Goal: Task Accomplishment & Management: Complete application form

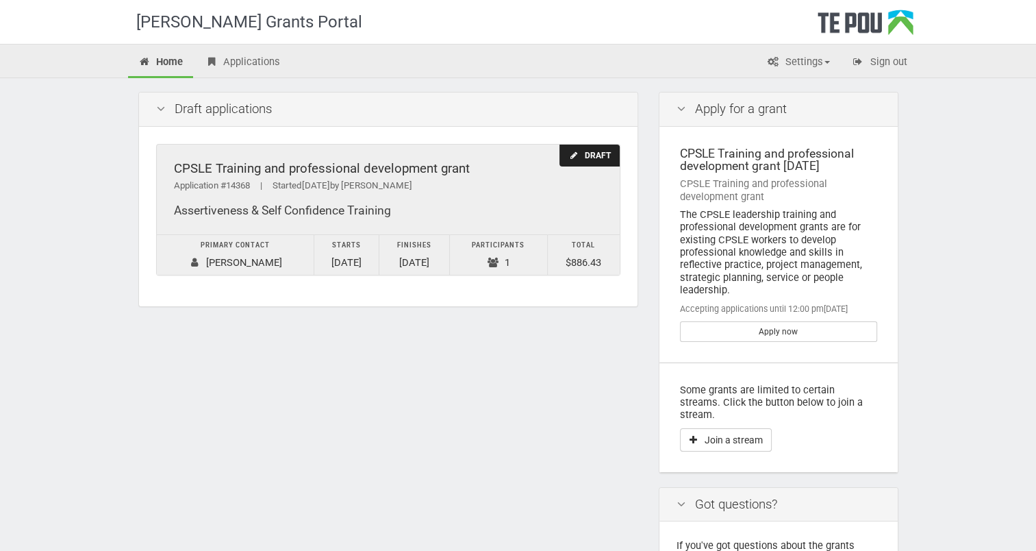
click at [592, 152] on div "Draft" at bounding box center [590, 156] width 60 height 23
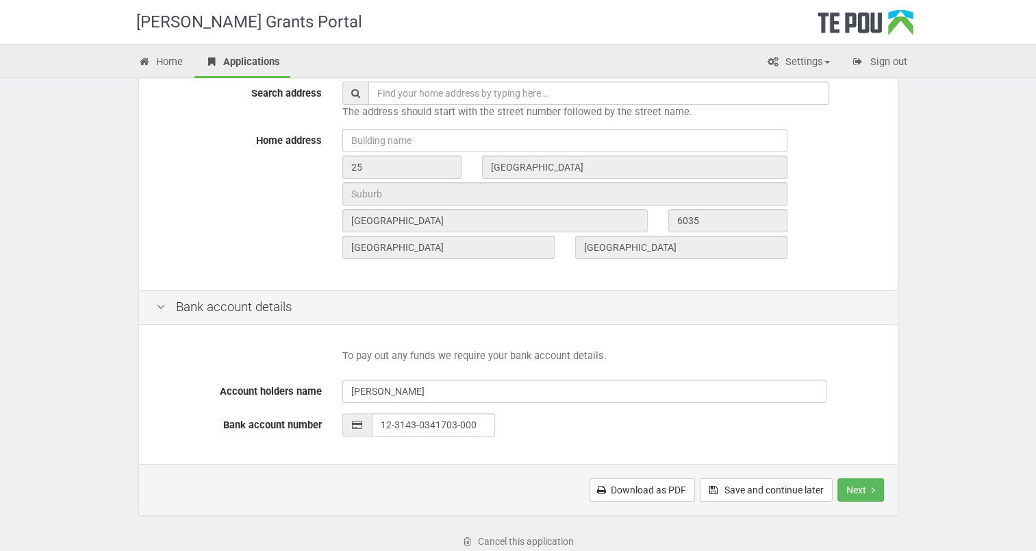
scroll to position [529, 0]
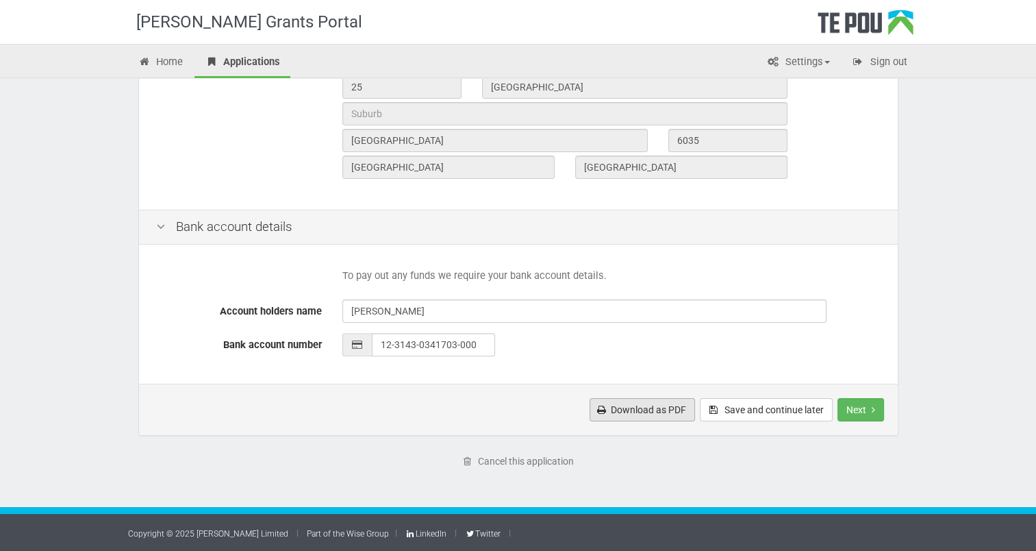
click at [644, 414] on link "Download as PDF" at bounding box center [642, 409] width 105 height 23
click at [858, 408] on button "Next" at bounding box center [861, 409] width 47 height 23
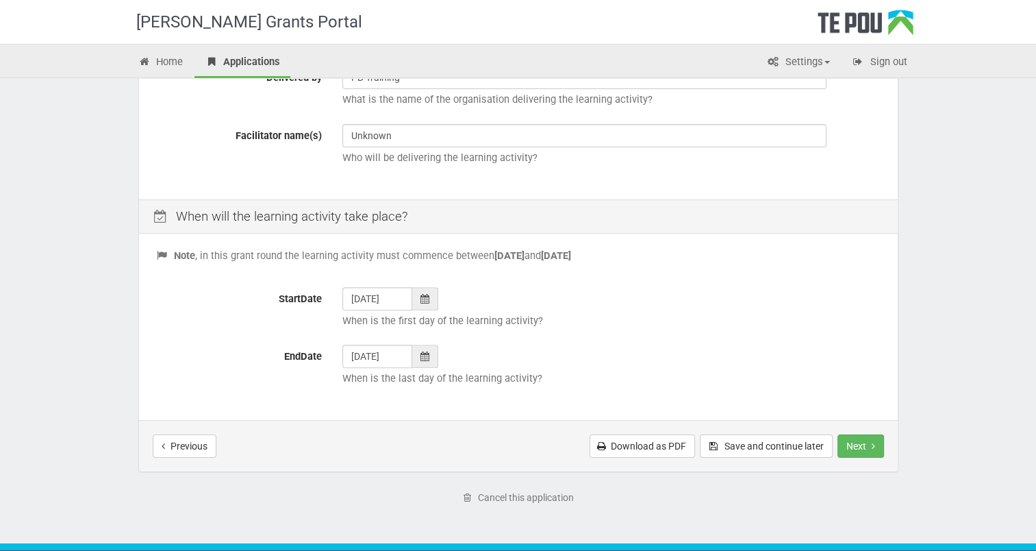
scroll to position [444, 0]
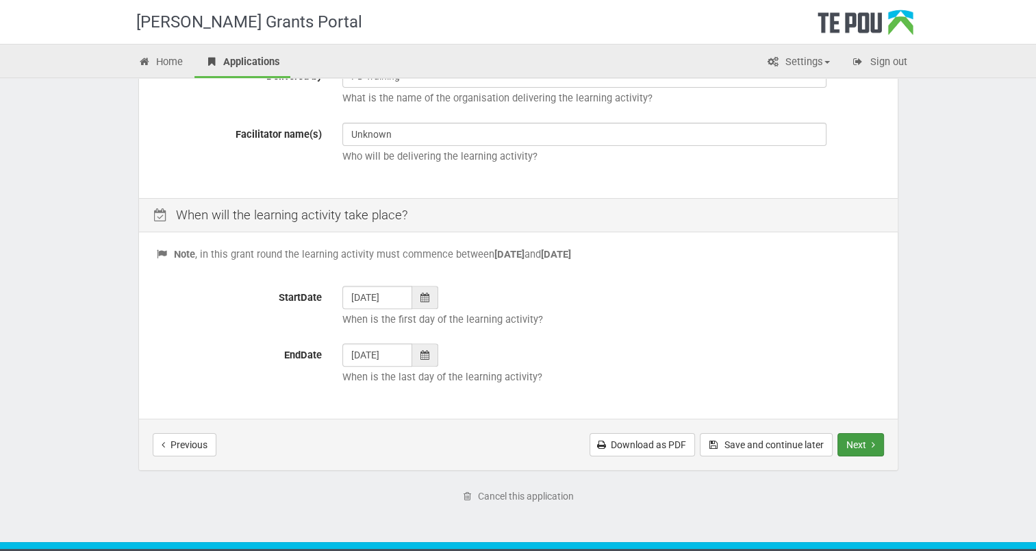
click at [865, 443] on button "Next" at bounding box center [861, 444] width 47 height 23
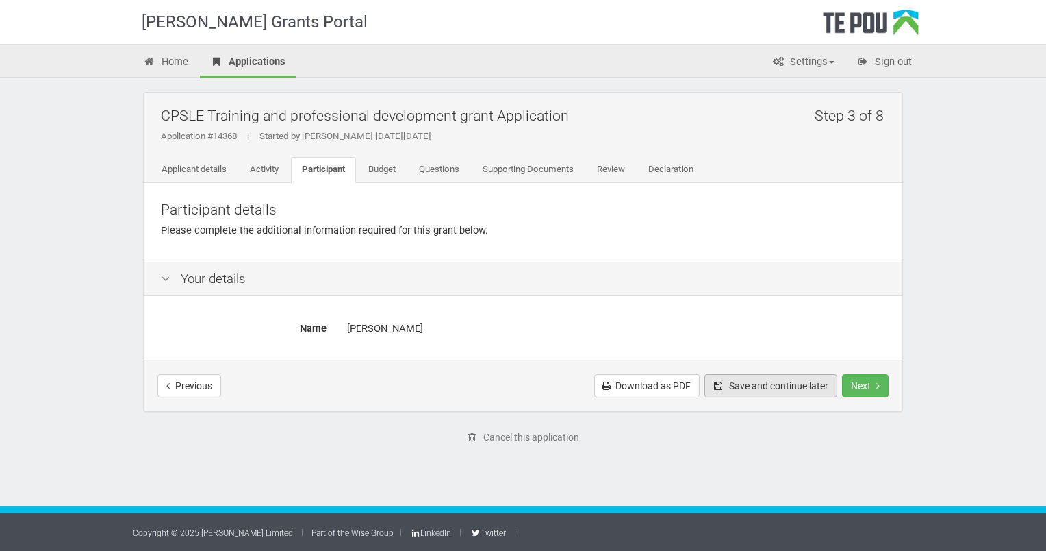
click at [801, 388] on button "Save and continue later" at bounding box center [771, 385] width 133 height 23
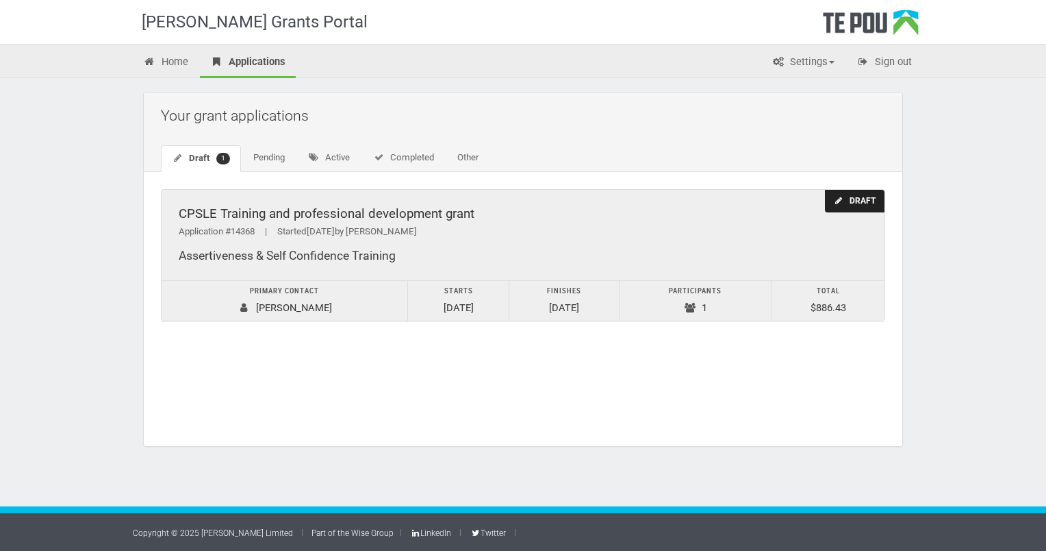
click at [870, 201] on div "Draft" at bounding box center [855, 201] width 60 height 23
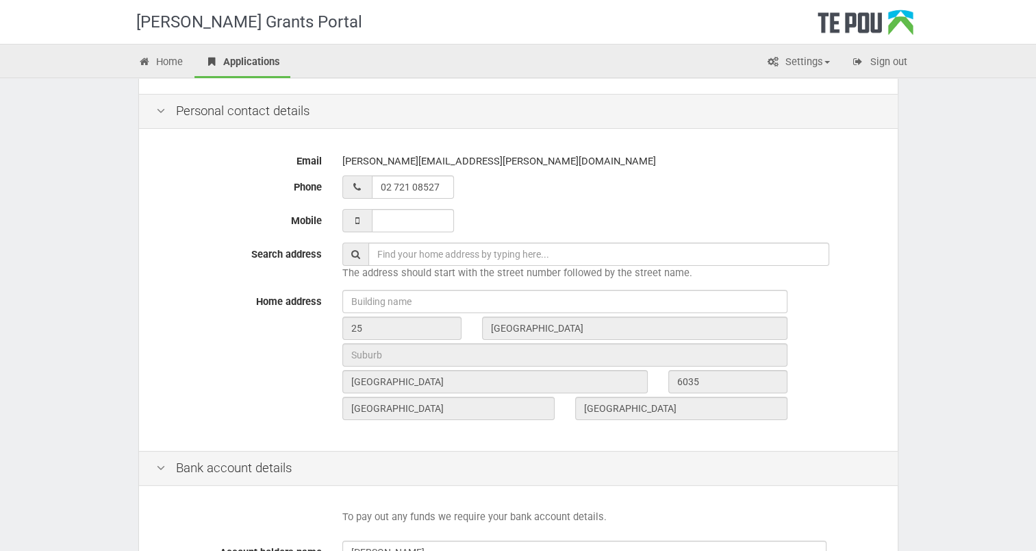
scroll to position [529, 0]
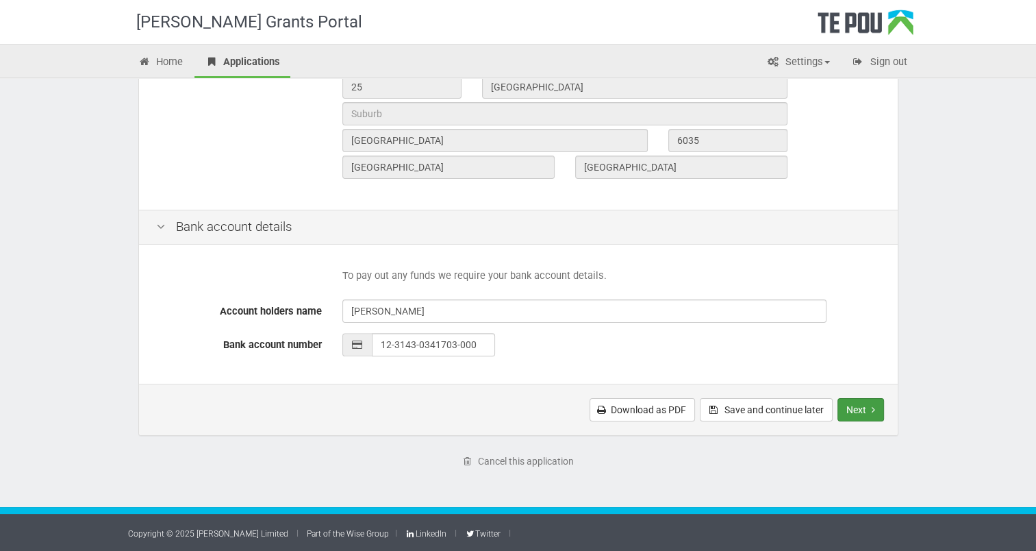
click at [859, 414] on button "Next" at bounding box center [861, 409] width 47 height 23
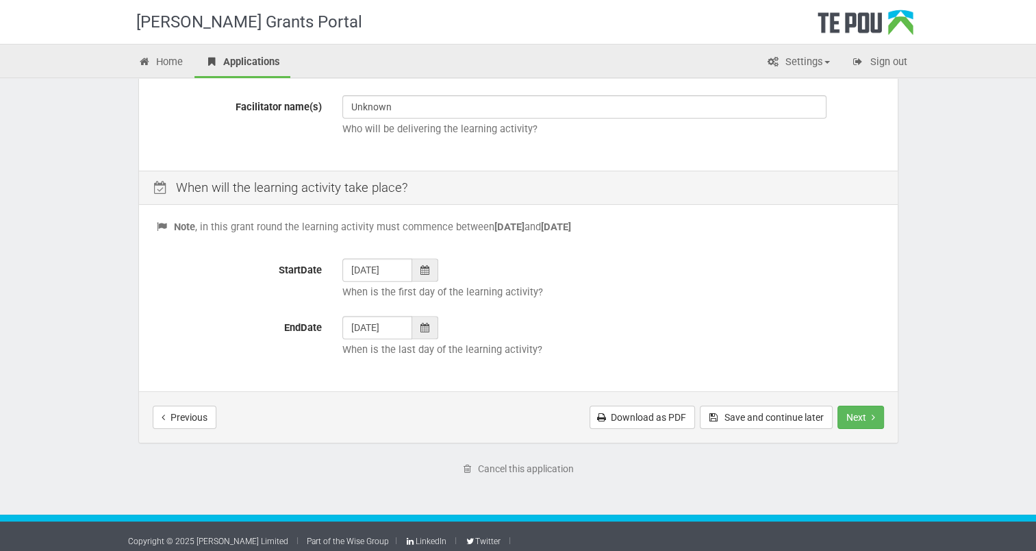
scroll to position [478, 0]
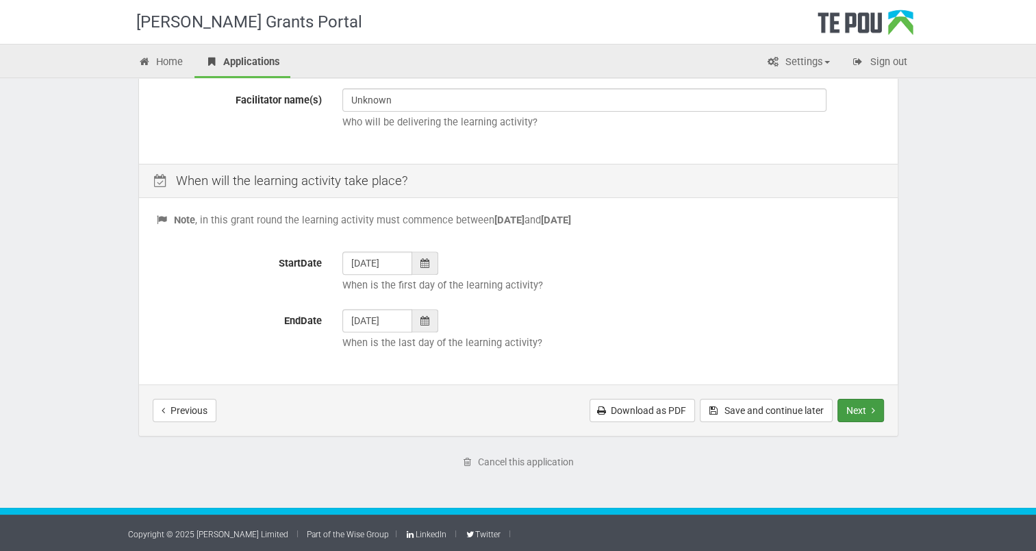
click at [873, 409] on icon "Next step" at bounding box center [873, 410] width 3 height 10
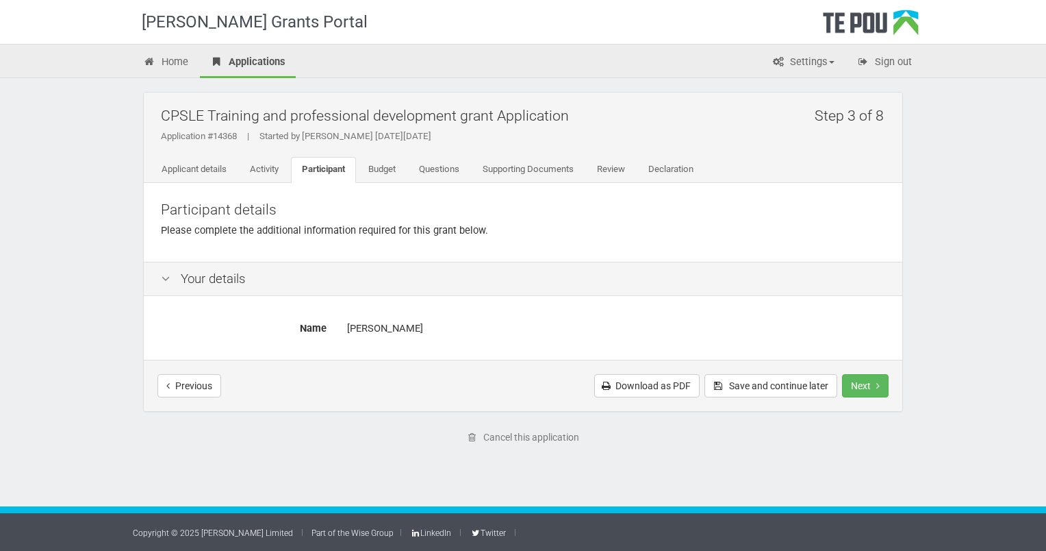
click at [877, 361] on div "Previous Download as PDF Save and continue later Next Submit application" at bounding box center [523, 385] width 759 height 51
click at [873, 384] on button "Next" at bounding box center [865, 385] width 47 height 23
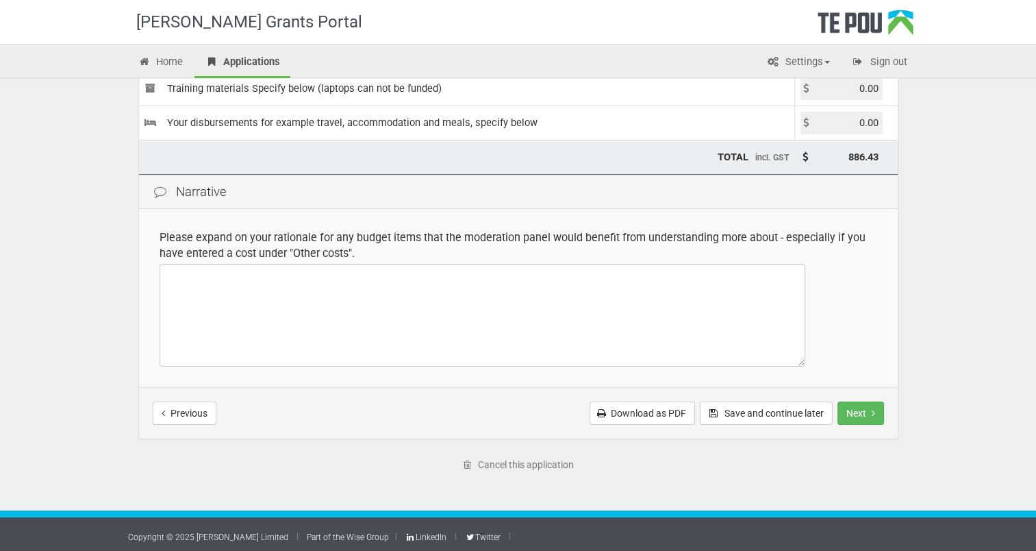
scroll to position [238, 0]
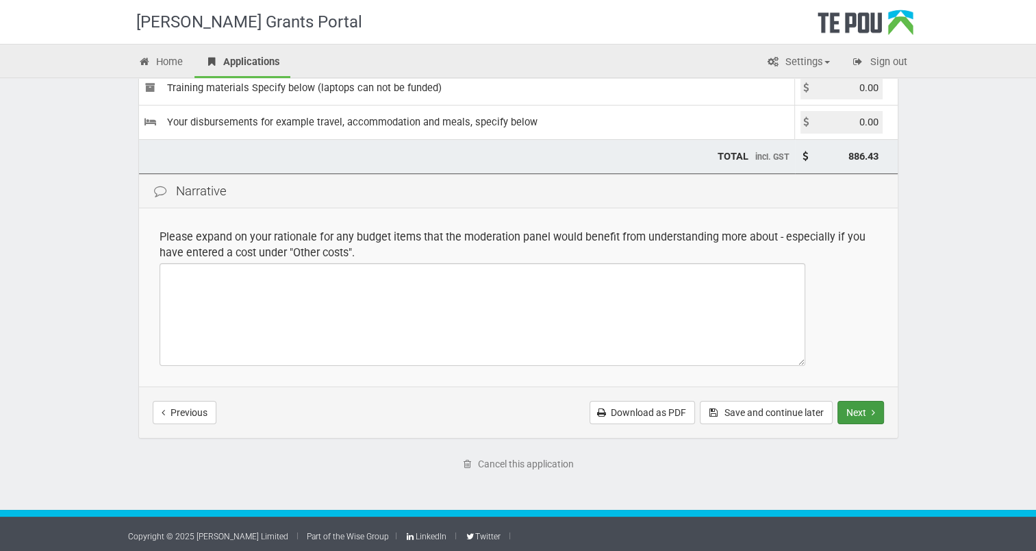
click at [864, 420] on button "Next" at bounding box center [861, 412] width 47 height 23
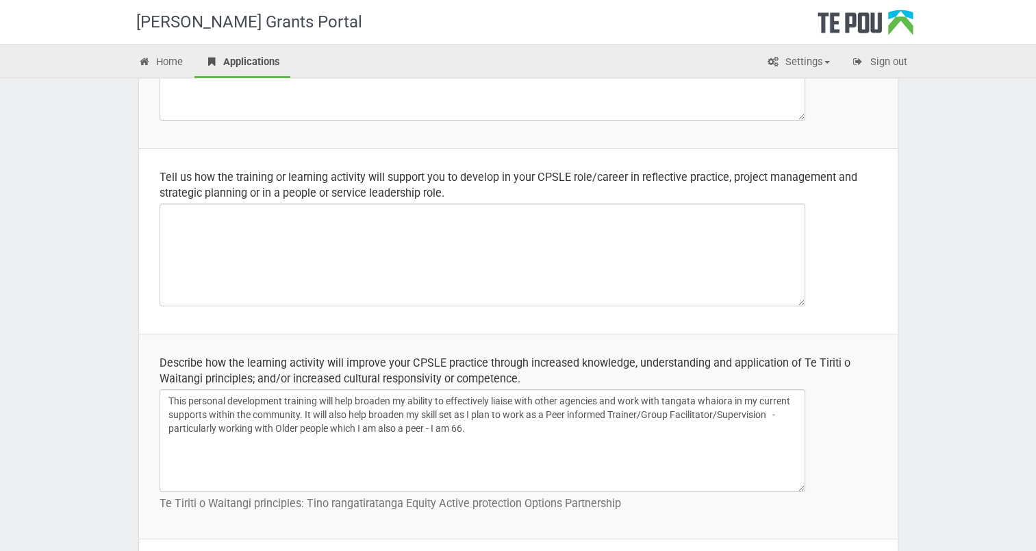
scroll to position [296, 0]
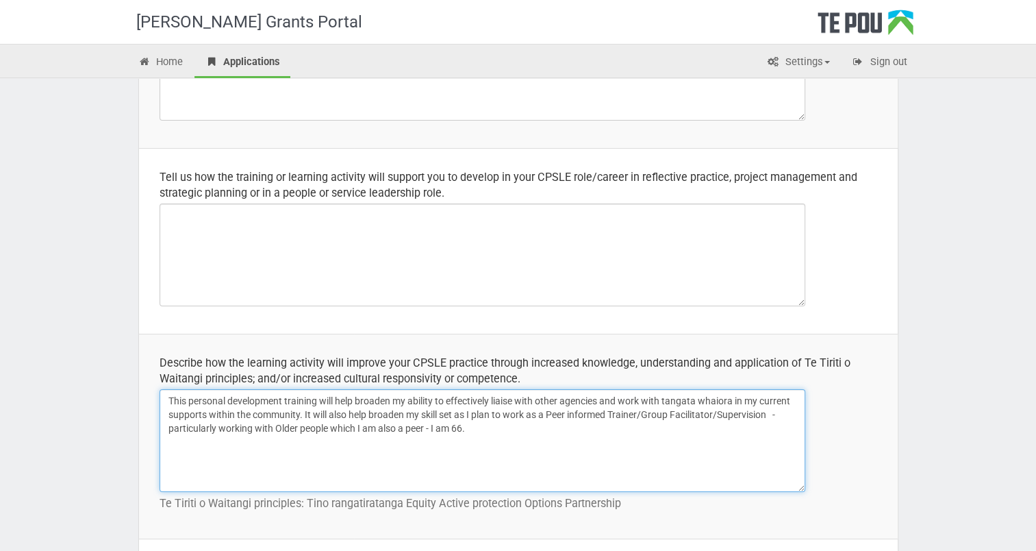
drag, startPoint x: 165, startPoint y: 400, endPoint x: 99, endPoint y: 499, distance: 118.5
click at [168, 403] on textarea "This personal development training will help broaden my ability to effectively …" at bounding box center [483, 440] width 646 height 103
drag, startPoint x: 168, startPoint y: 403, endPoint x: 303, endPoint y: 419, distance: 135.9
click at [303, 419] on textarea "This personal development training will help broaden my ability to effectively …" at bounding box center [483, 440] width 646 height 103
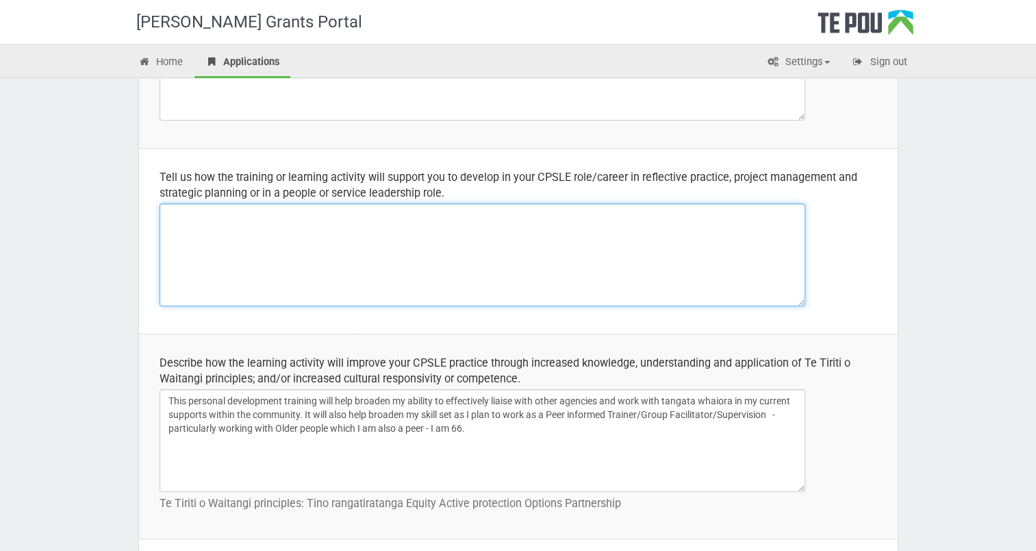
click at [182, 222] on textarea at bounding box center [483, 254] width 646 height 103
paste textarea "This personal development training will help broaden my ability to effectively …"
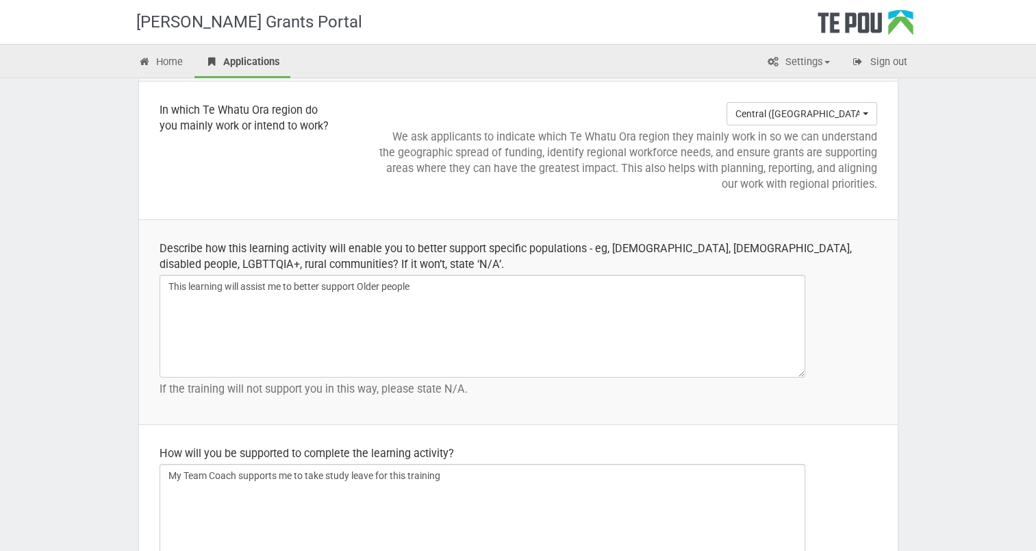
scroll to position [1757, 0]
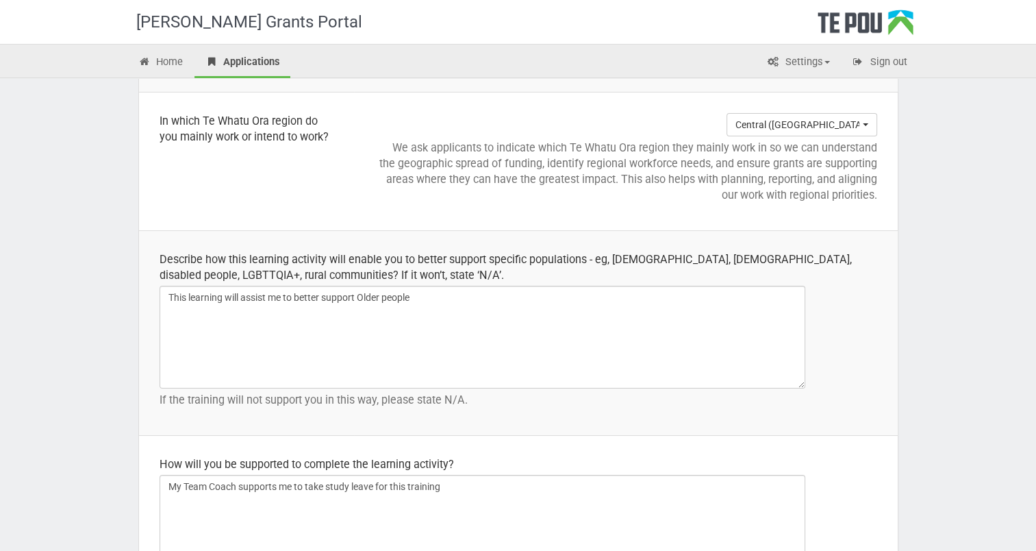
type textarea "This personal development training will help broaden my ability to effectively …"
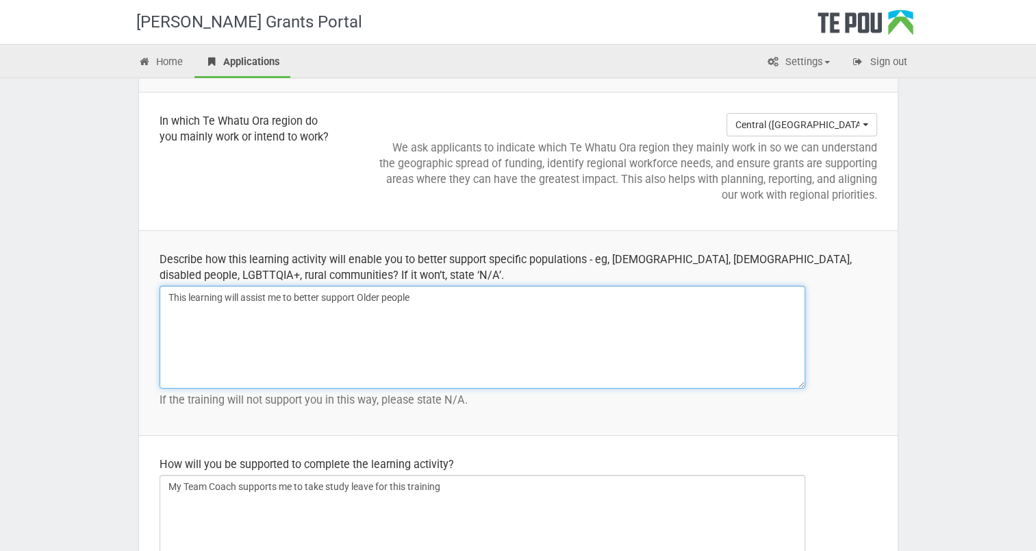
click at [329, 296] on textarea "This learning will assist me to better support Older people" at bounding box center [483, 337] width 646 height 103
click at [357, 298] on textarea "This learning will assist me to better support Older people" at bounding box center [483, 337] width 646 height 103
click at [452, 299] on textarea "This learning will assist me to better support Older people" at bounding box center [483, 337] width 646 height 103
click at [284, 294] on textarea "This learning will assist me to better support Older people" at bounding box center [483, 337] width 646 height 103
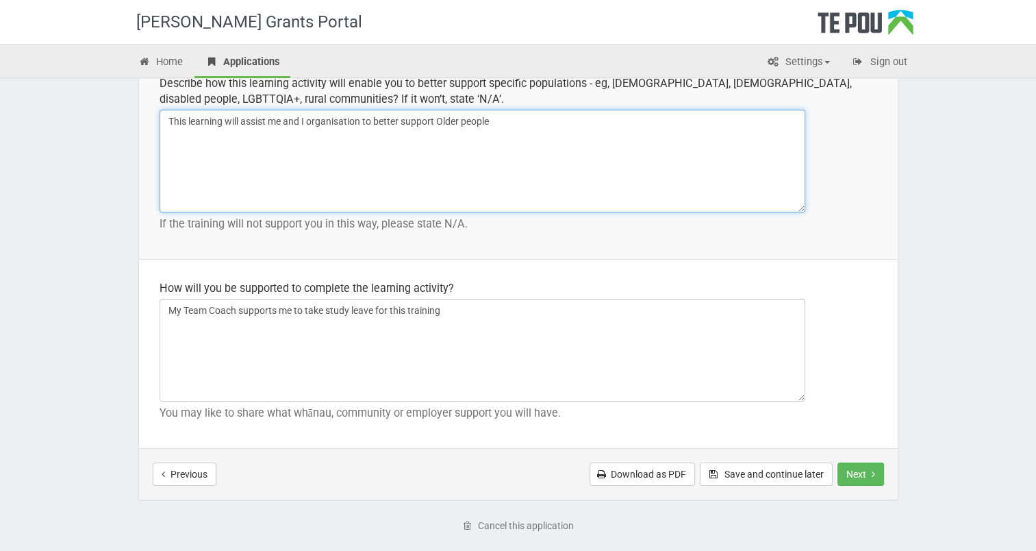
scroll to position [1995, 0]
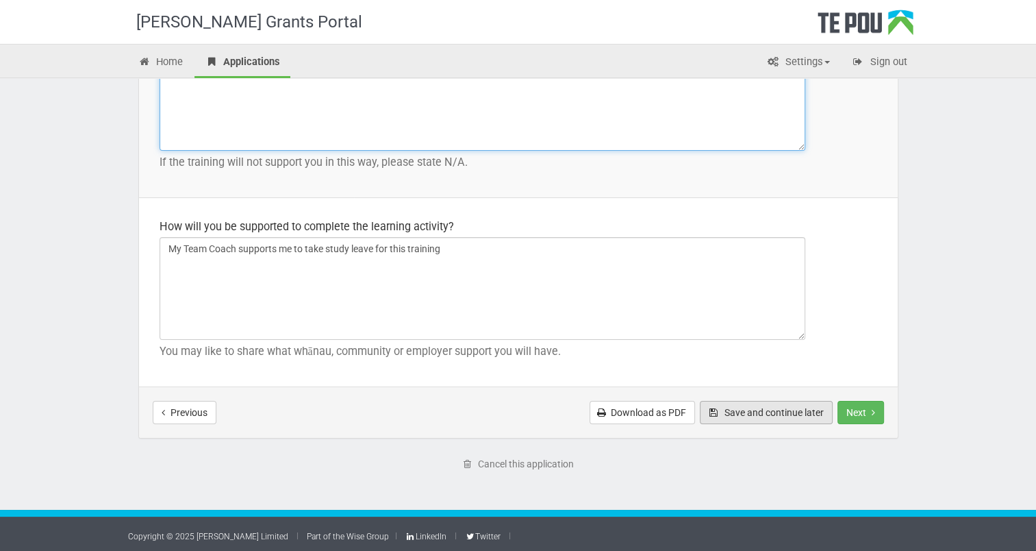
type textarea "This learning will assist me and I organisation to better support Older people"
click at [767, 408] on button "Save and continue later" at bounding box center [766, 412] width 133 height 23
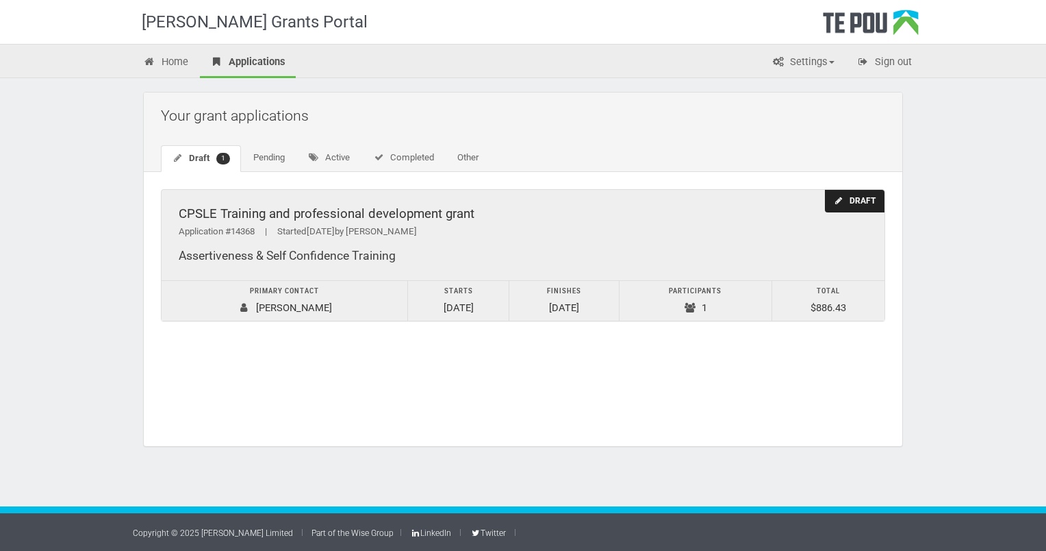
click at [850, 201] on div "Draft" at bounding box center [855, 201] width 60 height 23
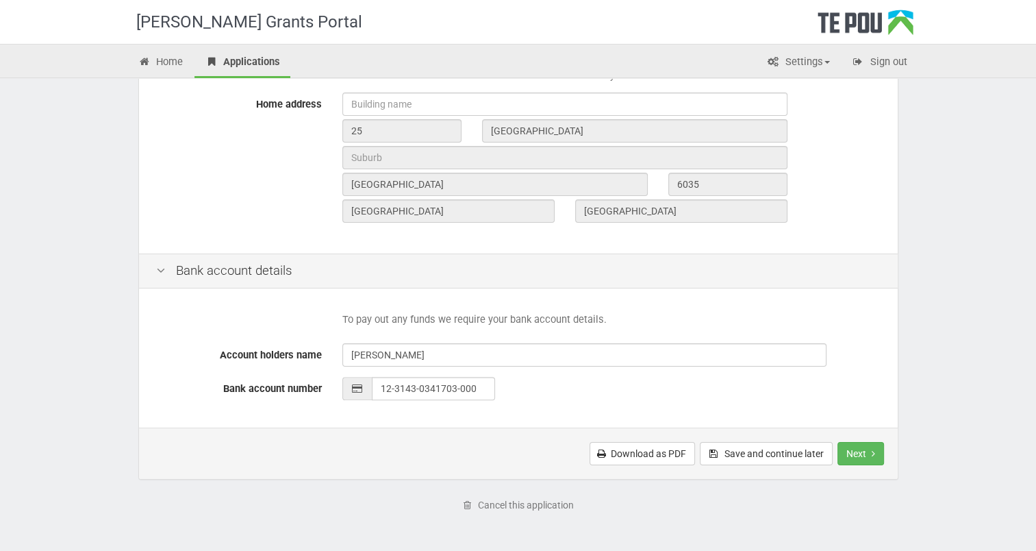
scroll to position [529, 0]
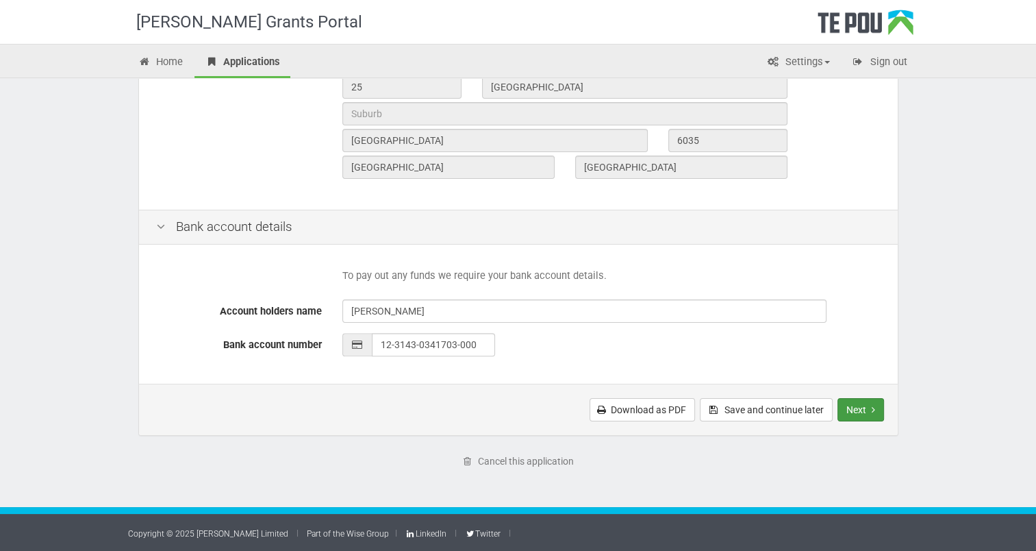
click at [873, 411] on icon "Next step" at bounding box center [873, 410] width 3 height 10
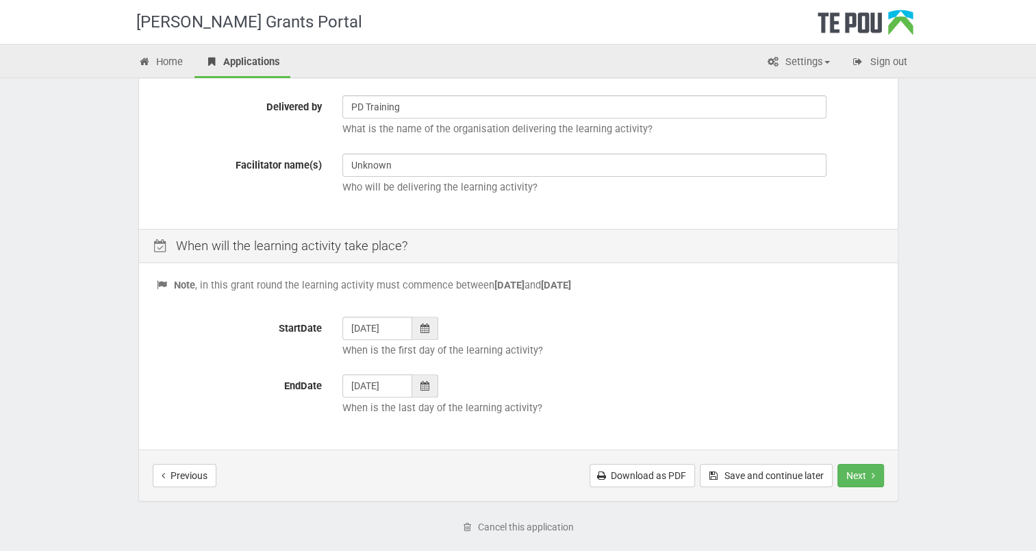
scroll to position [478, 0]
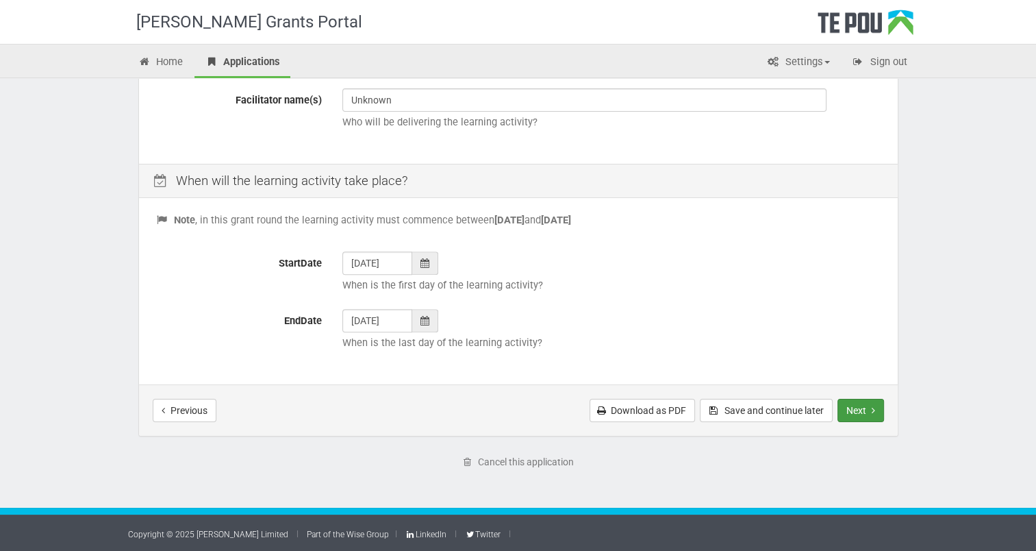
click at [864, 414] on button "Next" at bounding box center [861, 410] width 47 height 23
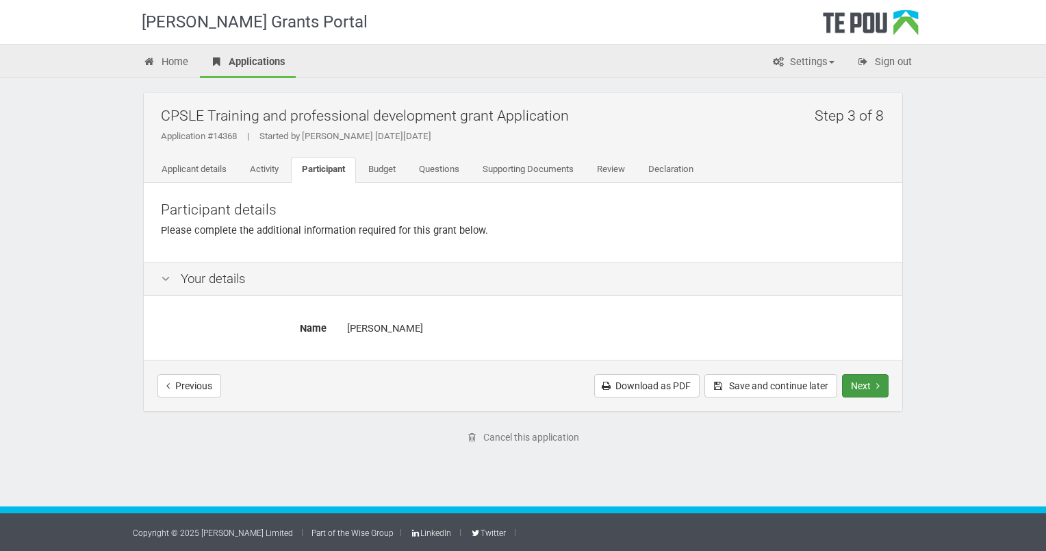
click at [878, 386] on icon "Next step" at bounding box center [878, 386] width 3 height 10
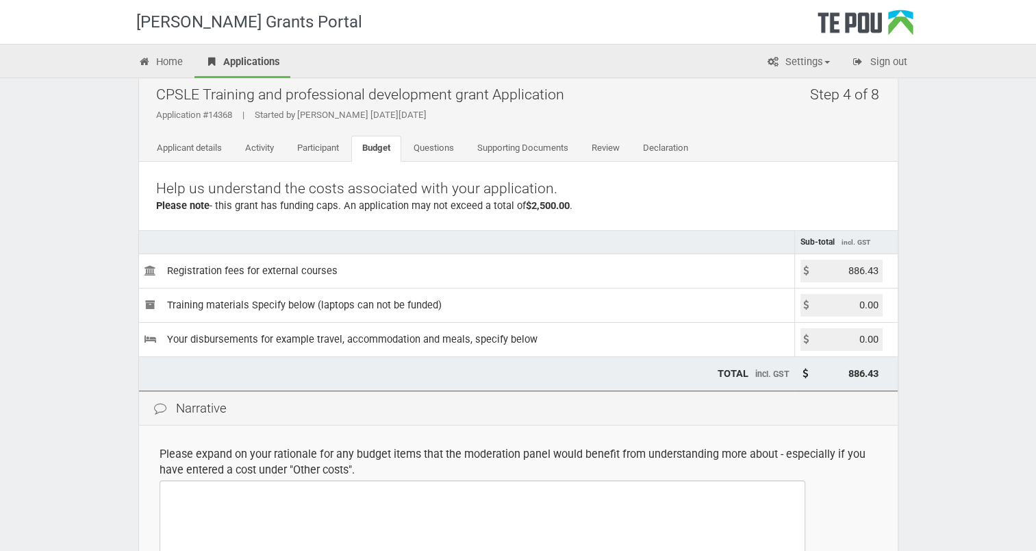
scroll to position [240, 0]
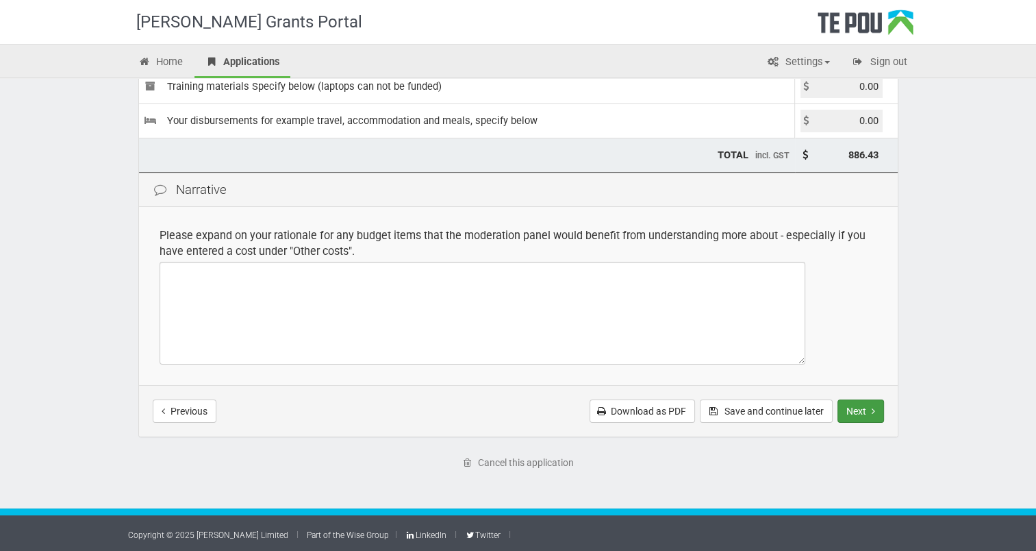
click at [873, 410] on icon "Next step" at bounding box center [873, 411] width 3 height 10
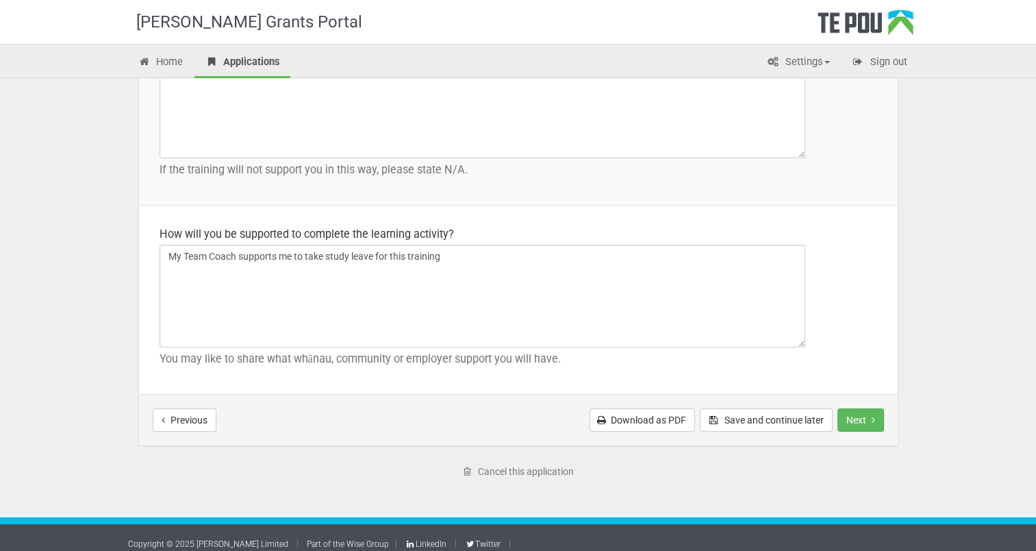
scroll to position [1989, 0]
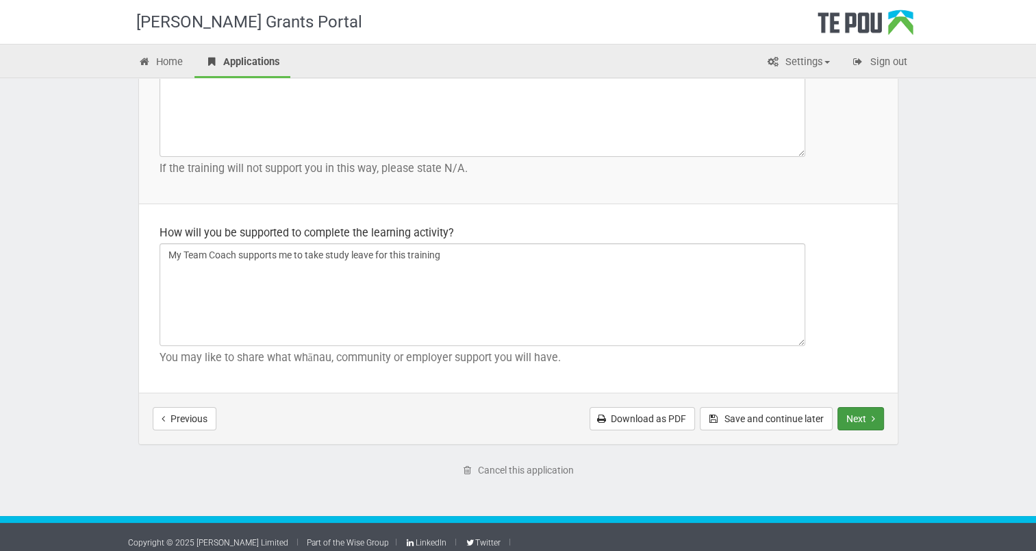
click at [873, 416] on icon "Next step" at bounding box center [873, 419] width 3 height 10
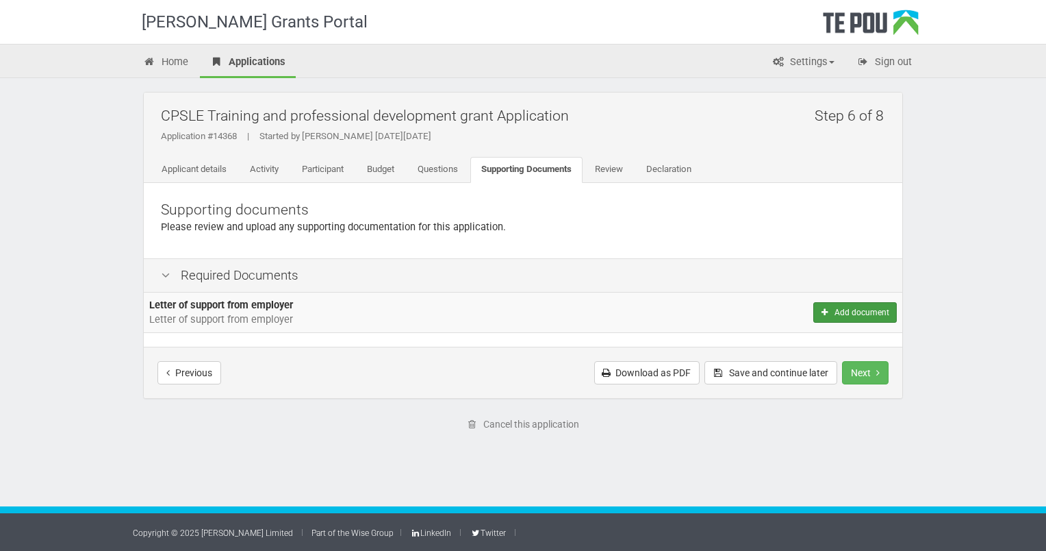
click at [849, 311] on button "Add document" at bounding box center [856, 312] width 84 height 21
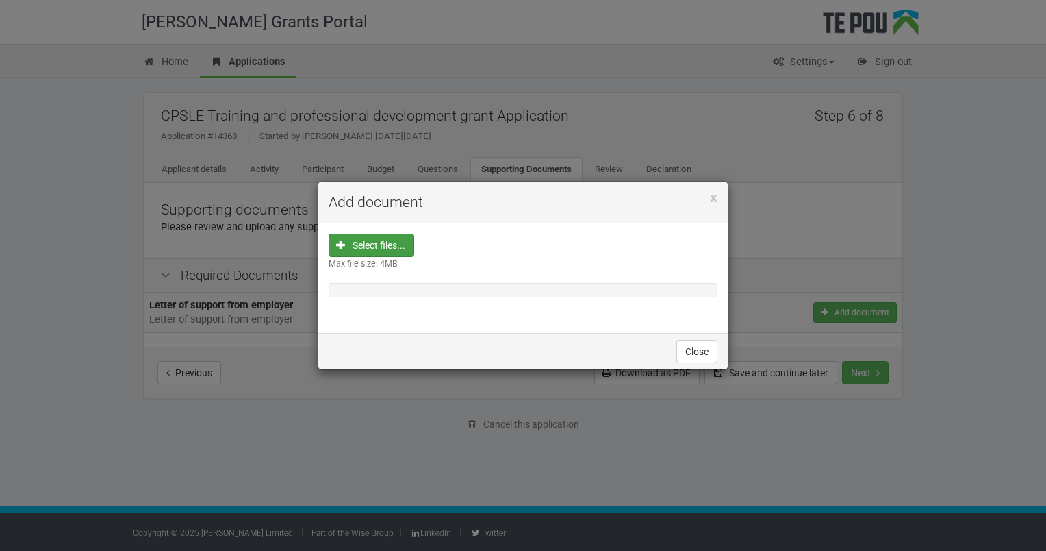
click at [381, 245] on input "file" at bounding box center [376, 332] width 76 height 196
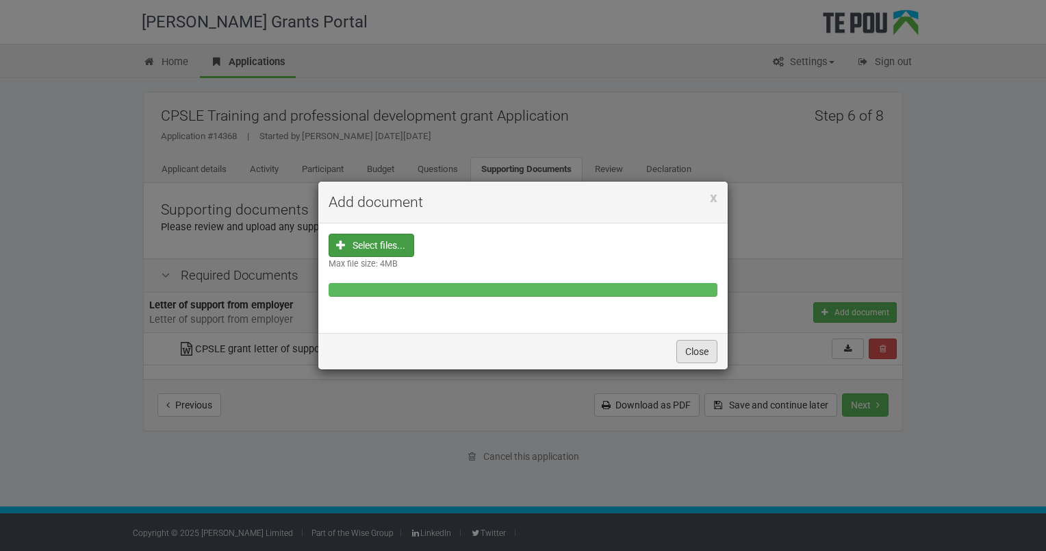
click at [692, 347] on button "Close" at bounding box center [697, 351] width 41 height 23
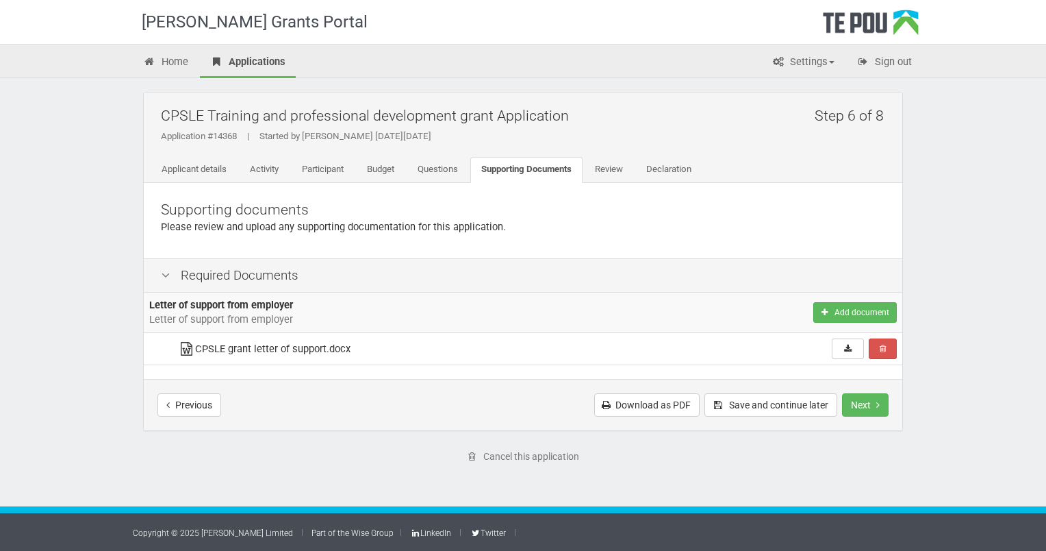
click at [186, 347] on icon at bounding box center [186, 349] width 17 height 10
click at [862, 404] on button "Next" at bounding box center [865, 404] width 47 height 23
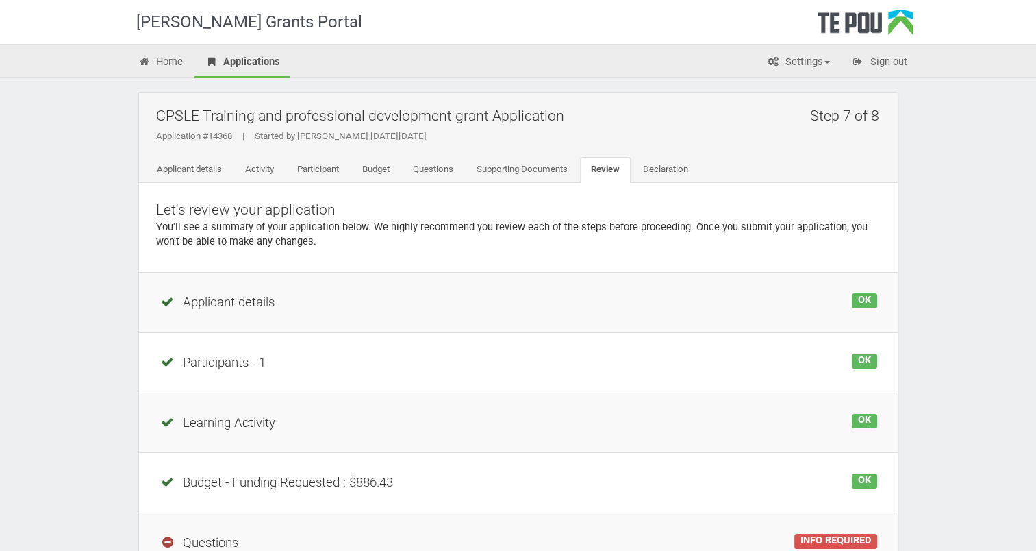
click at [1035, 543] on div "[PERSON_NAME] Grants Portal Home Applications Settings Profile My account FAQs …" at bounding box center [518, 414] width 1036 height 829
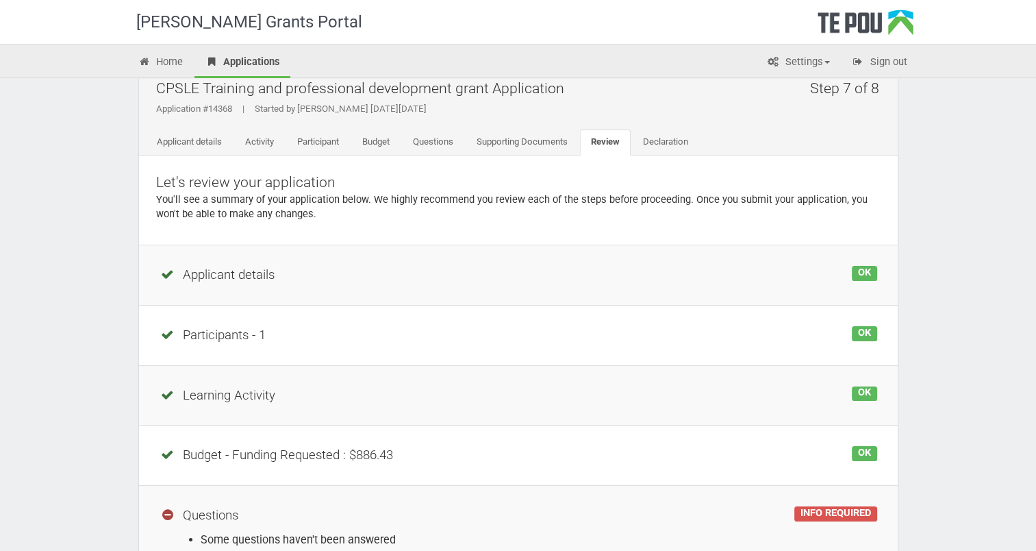
scroll to position [110, 0]
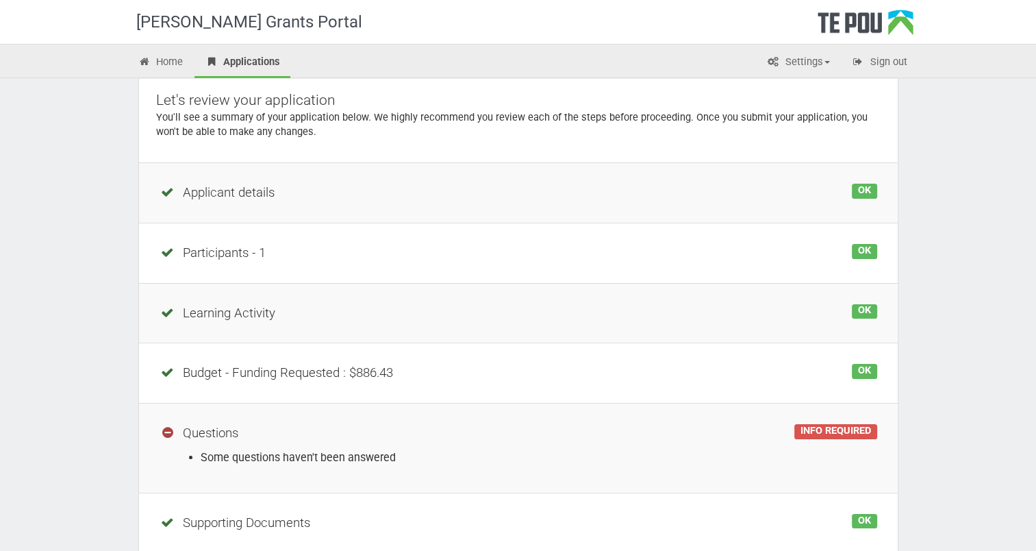
click at [834, 427] on div "INFO REQUIRED" at bounding box center [835, 431] width 82 height 15
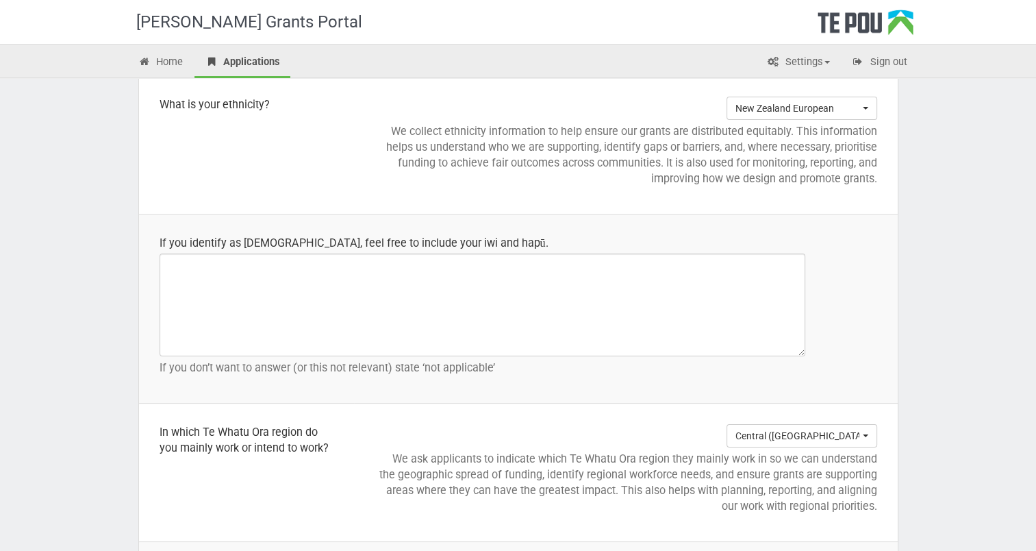
scroll to position [1448, 0]
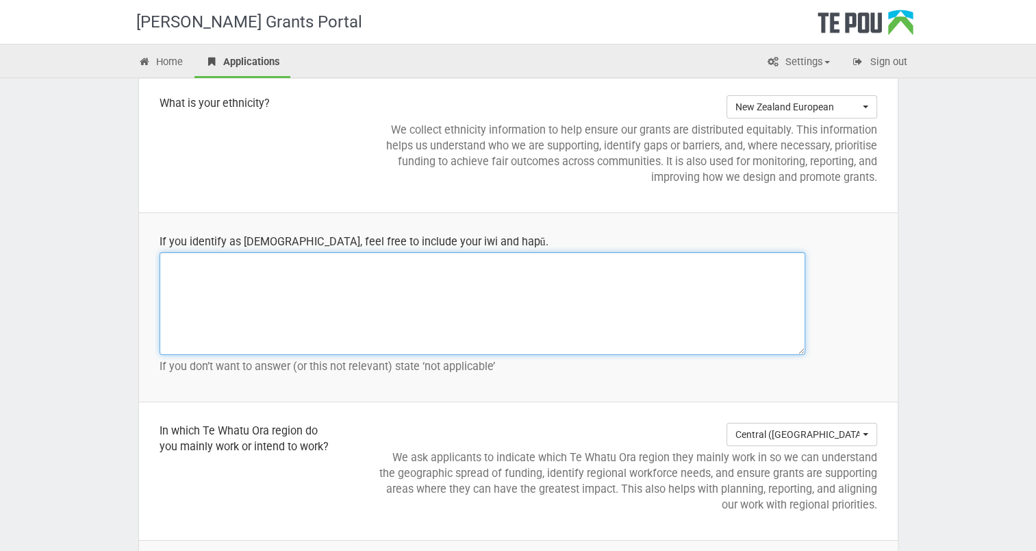
click at [190, 263] on textarea at bounding box center [483, 303] width 646 height 103
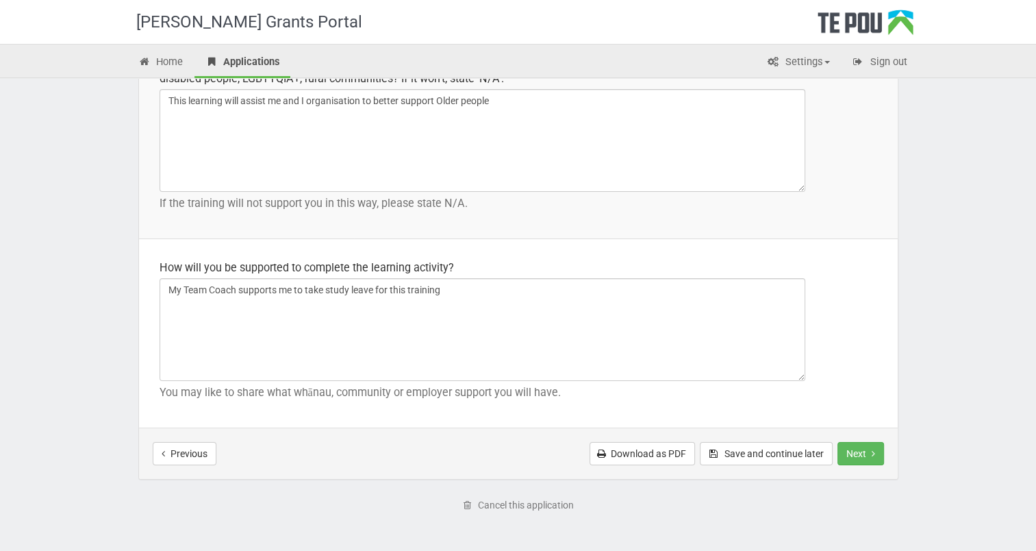
scroll to position [1955, 0]
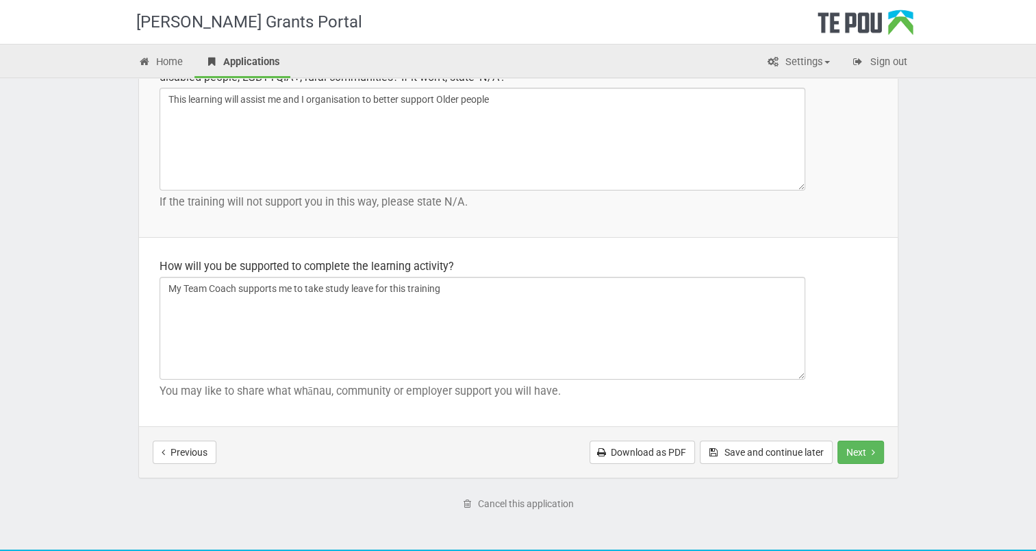
type textarea "N/A"
click at [865, 456] on button "Next" at bounding box center [861, 451] width 47 height 23
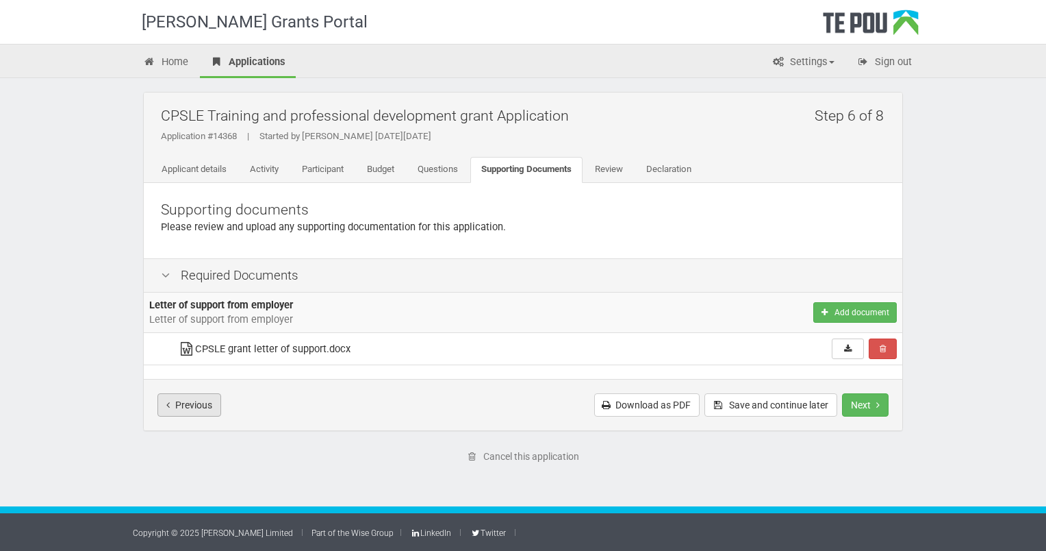
click at [183, 405] on button "Previous" at bounding box center [190, 404] width 64 height 23
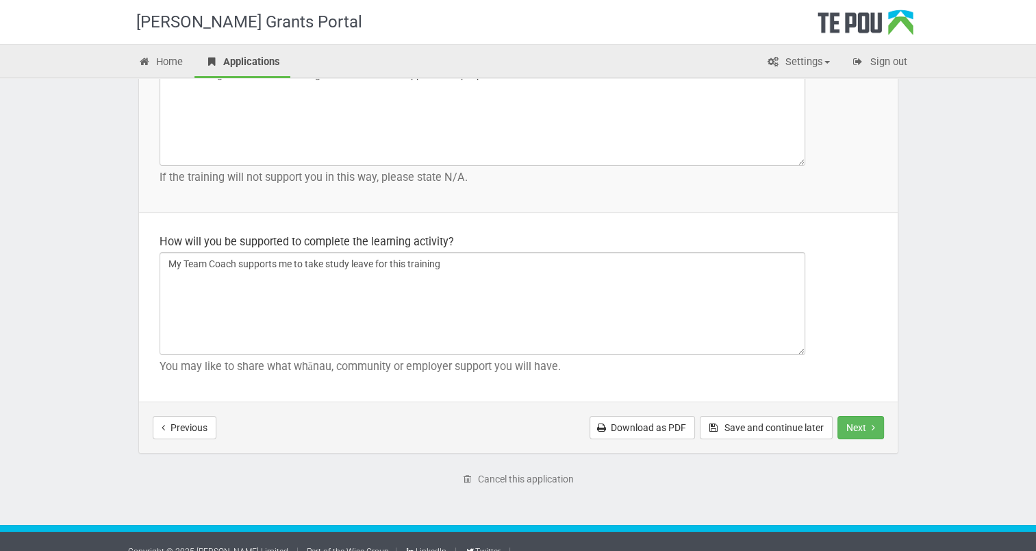
scroll to position [1982, 0]
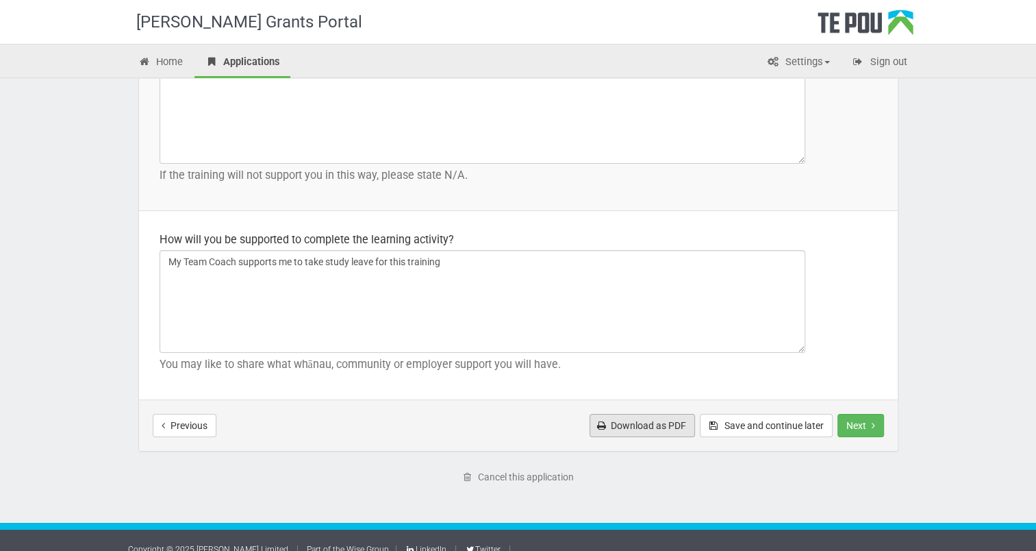
click at [644, 429] on link "Download as PDF" at bounding box center [642, 425] width 105 height 23
click at [197, 422] on button "Previous" at bounding box center [185, 425] width 64 height 23
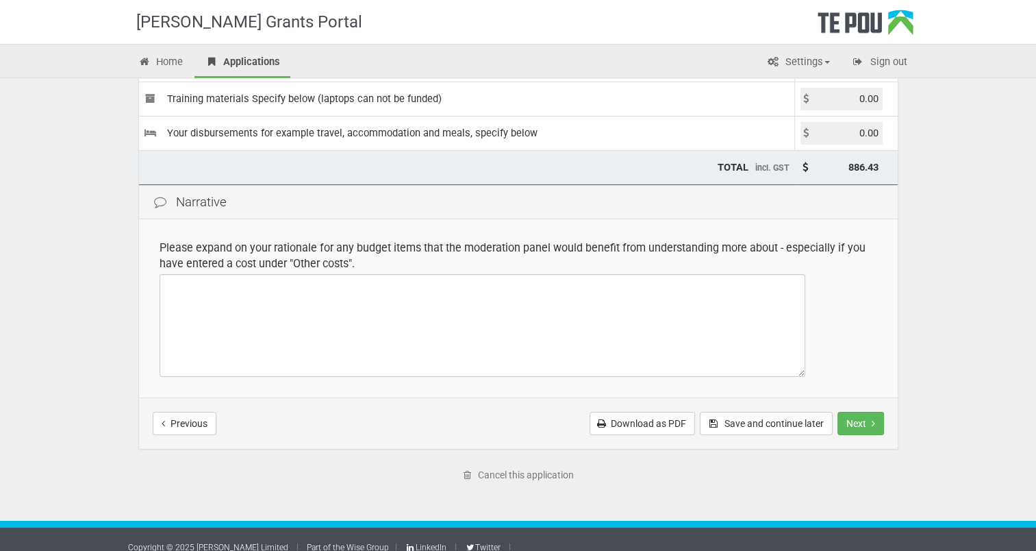
scroll to position [240, 0]
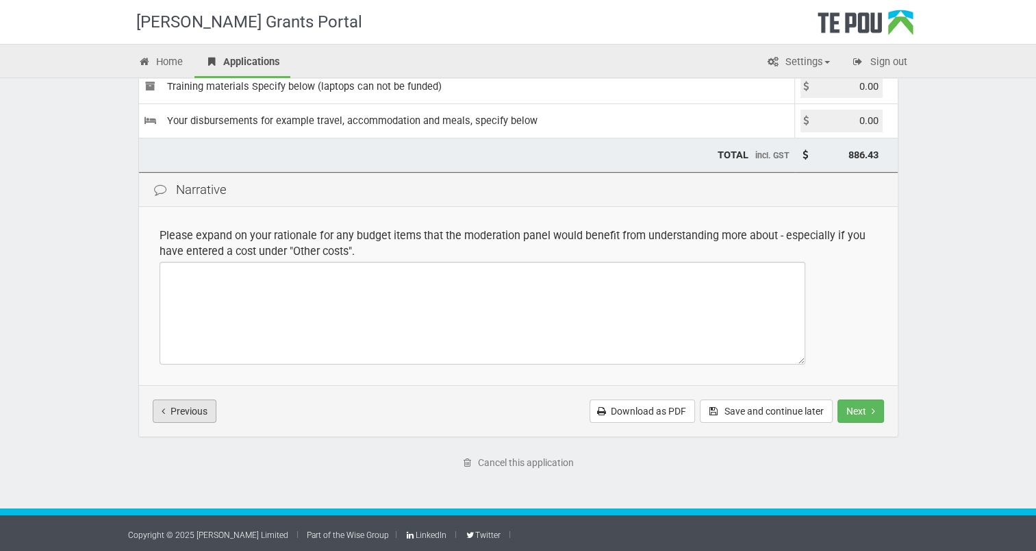
click at [177, 416] on button "Previous" at bounding box center [185, 410] width 64 height 23
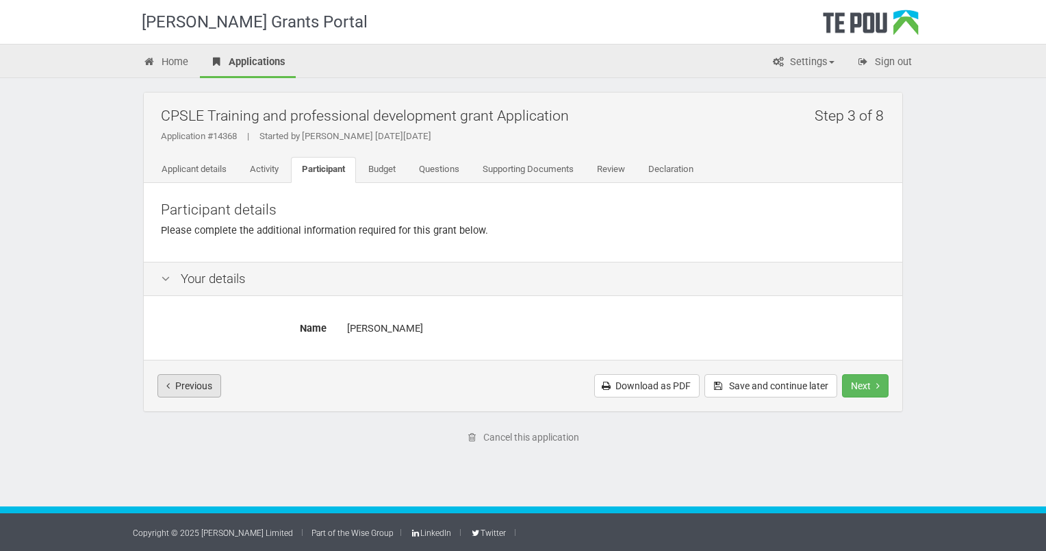
click at [195, 390] on button "Previous" at bounding box center [190, 385] width 64 height 23
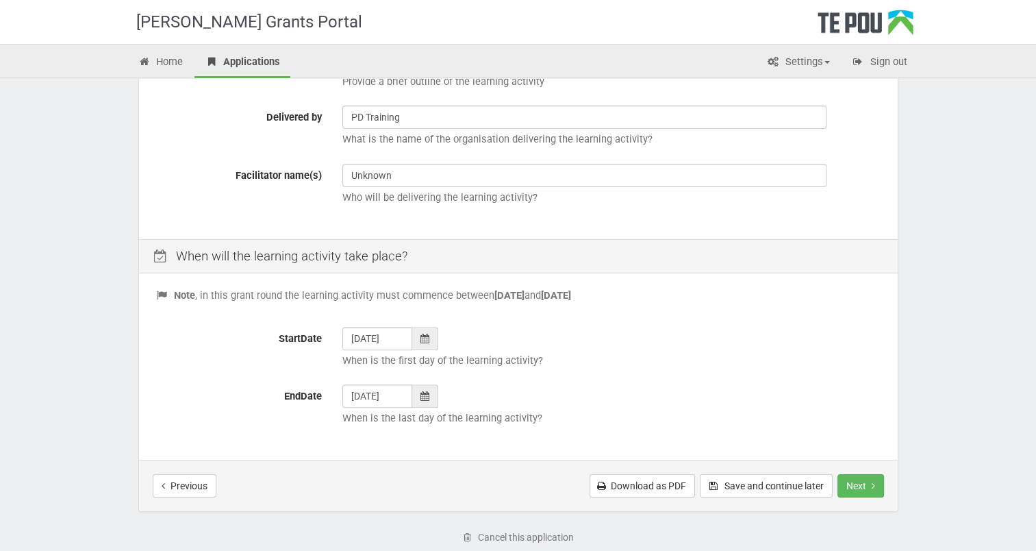
scroll to position [478, 0]
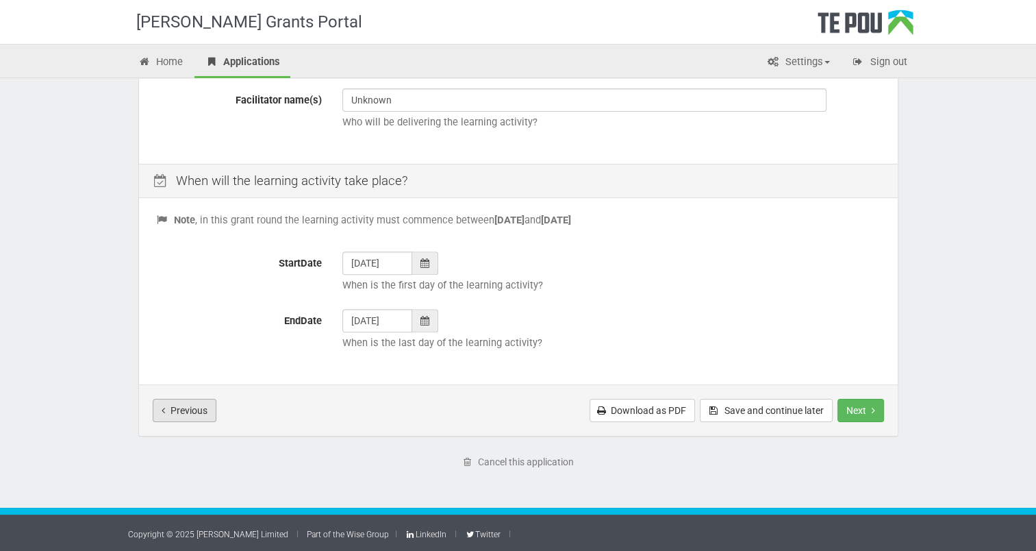
click at [191, 411] on button "Previous" at bounding box center [185, 410] width 64 height 23
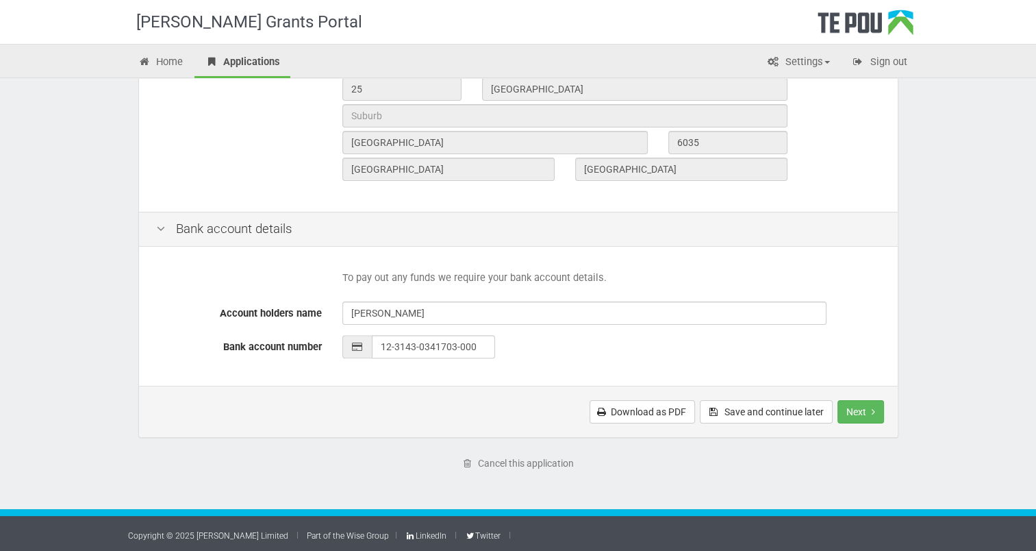
scroll to position [529, 0]
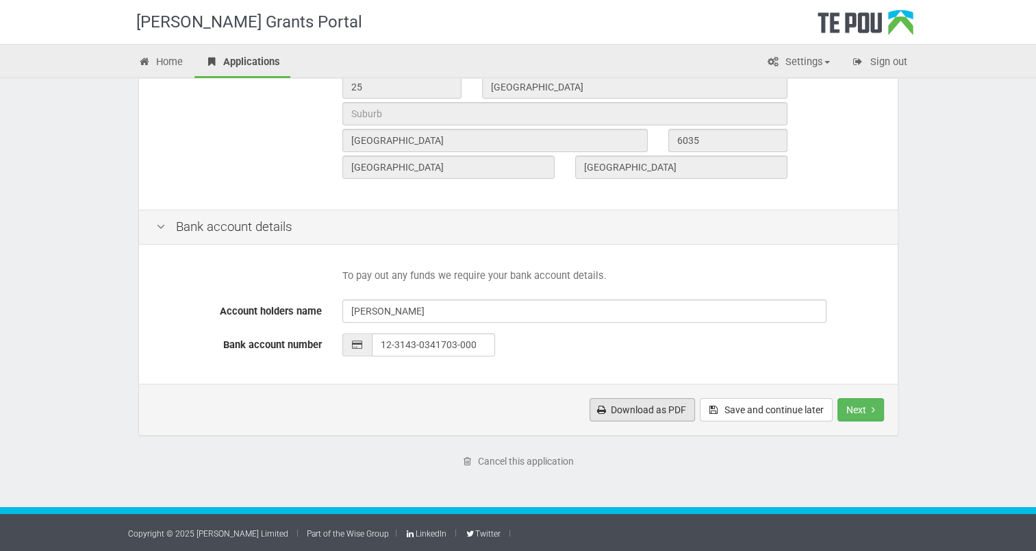
click at [635, 419] on link "Download as PDF" at bounding box center [642, 409] width 105 height 23
click at [873, 409] on icon "Next step" at bounding box center [873, 410] width 3 height 10
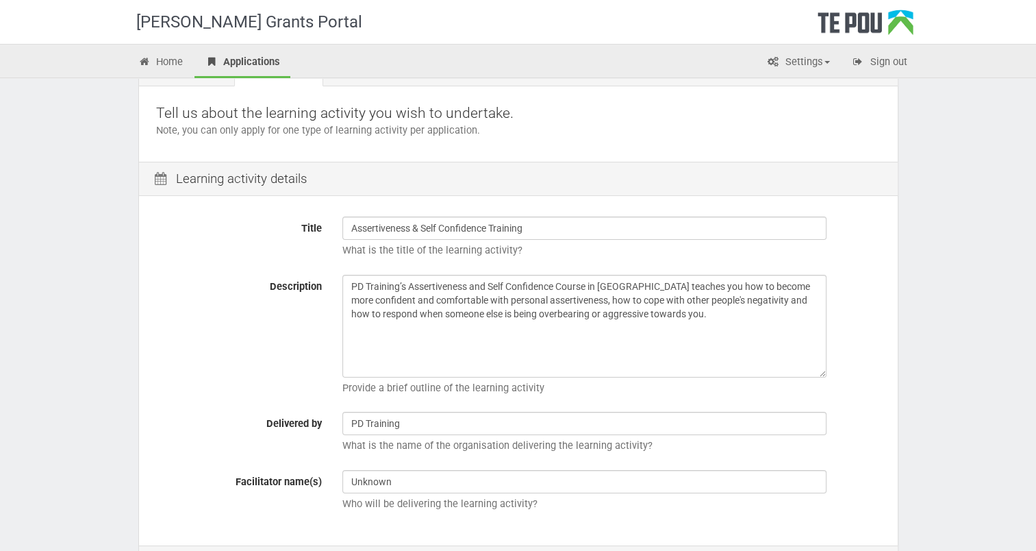
scroll to position [478, 0]
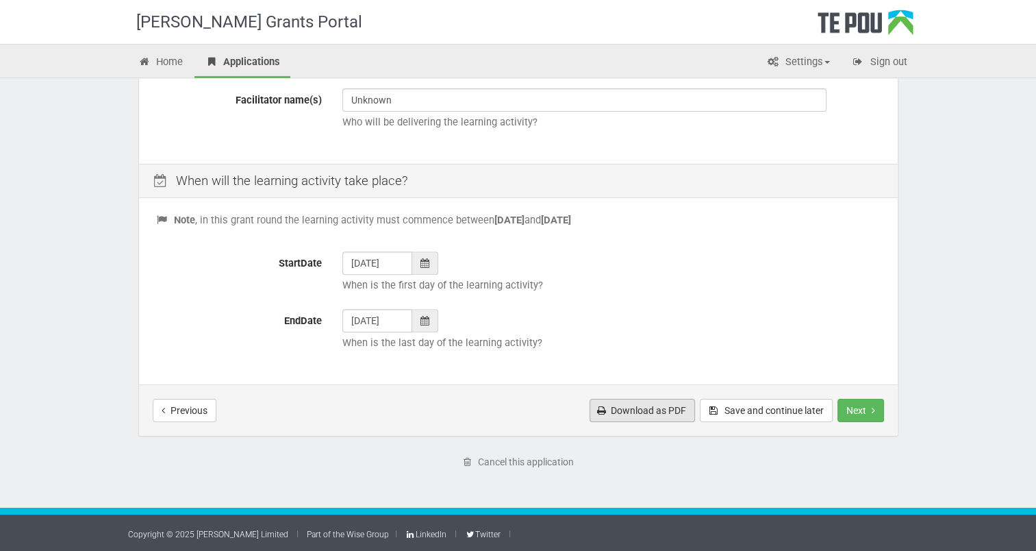
click at [662, 419] on link "Download as PDF" at bounding box center [642, 410] width 105 height 23
click at [860, 416] on button "Next" at bounding box center [861, 410] width 47 height 23
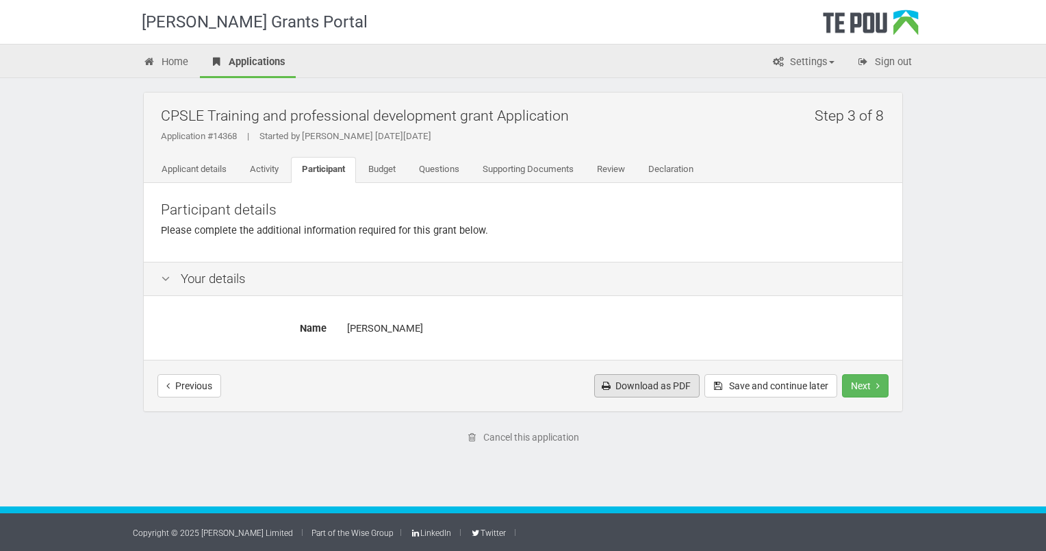
click at [672, 382] on link "Download as PDF" at bounding box center [646, 385] width 105 height 23
click at [865, 385] on button "Next" at bounding box center [865, 385] width 47 height 23
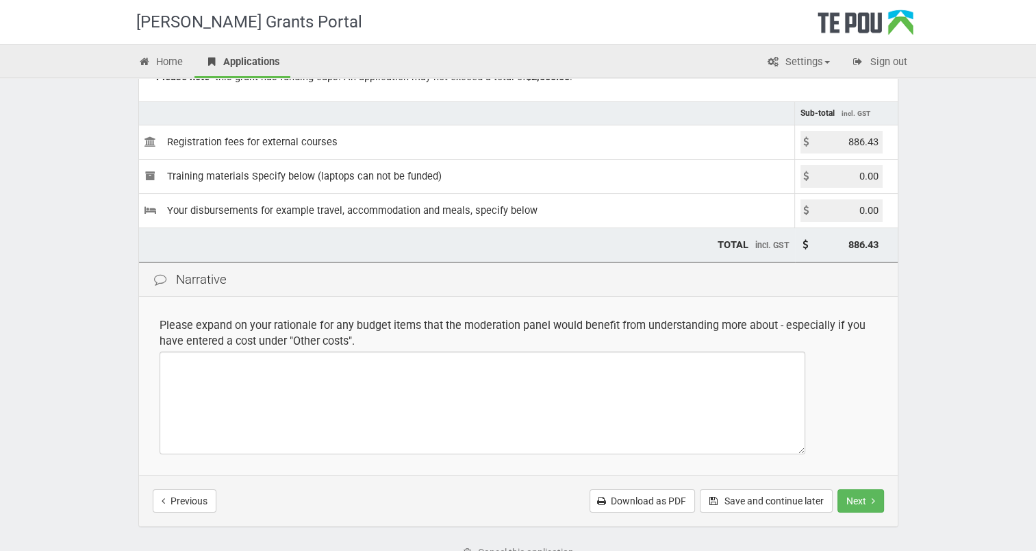
scroll to position [240, 0]
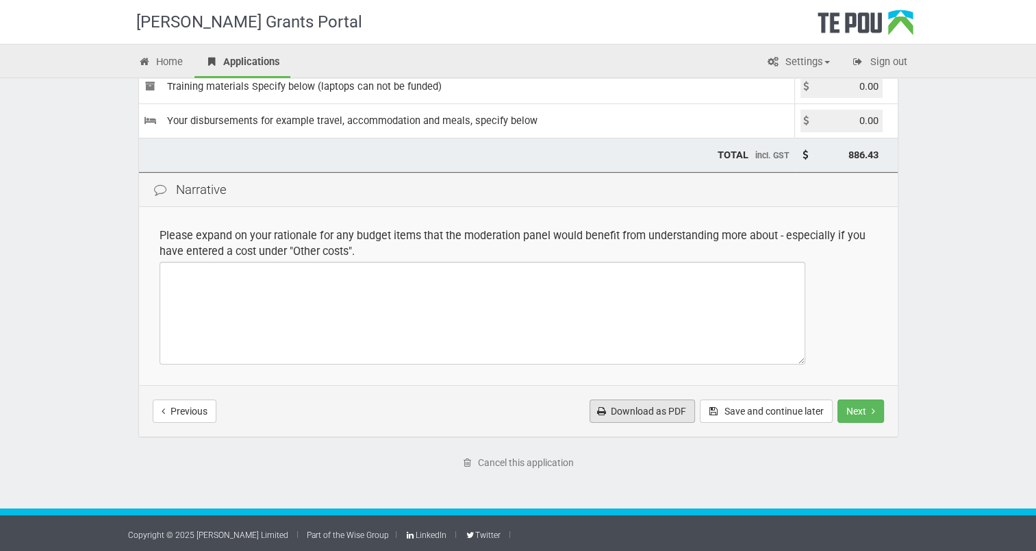
click at [644, 417] on link "Download as PDF" at bounding box center [642, 410] width 105 height 23
click at [857, 411] on button "Next" at bounding box center [861, 410] width 47 height 23
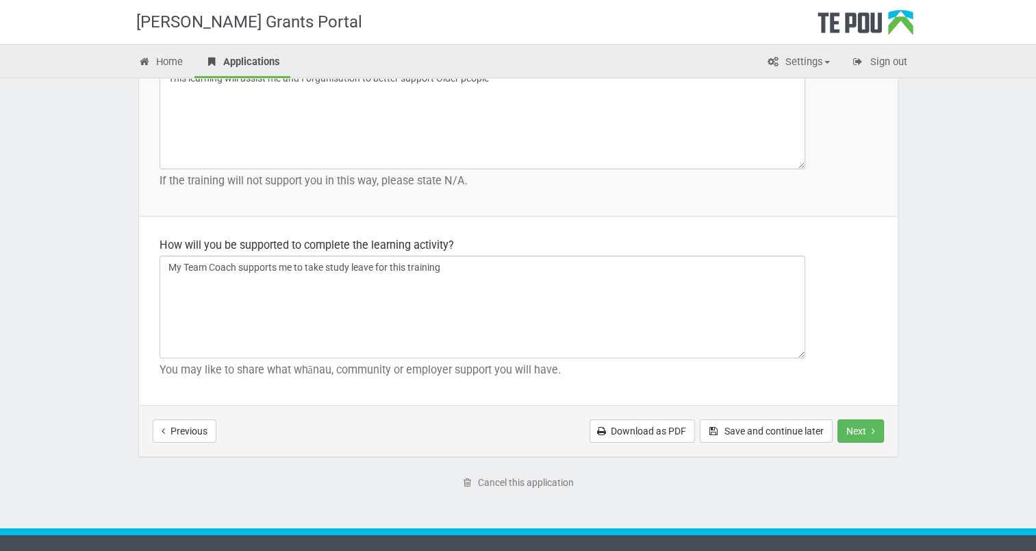
scroll to position [1979, 0]
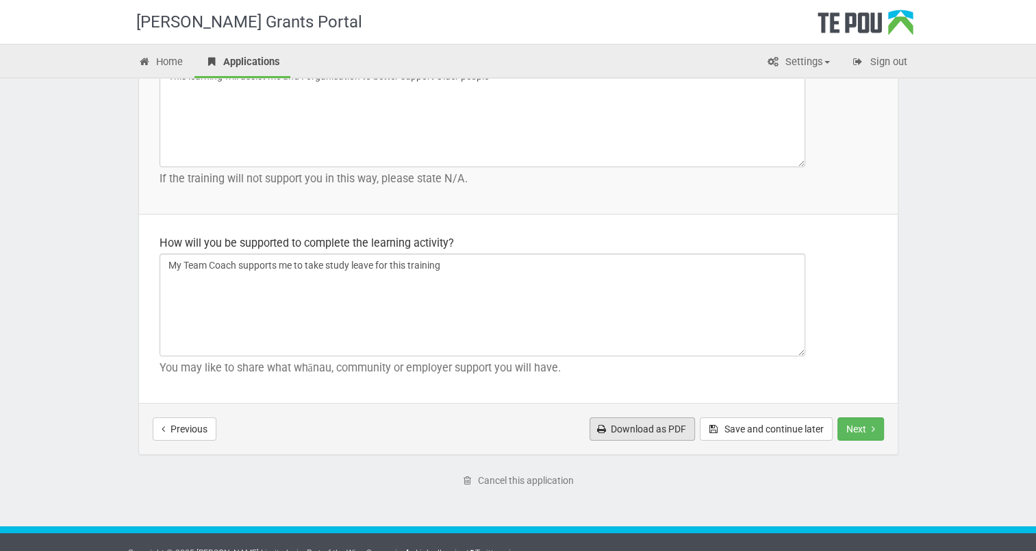
click at [660, 429] on link "Download as PDF" at bounding box center [642, 428] width 105 height 23
click at [873, 427] on icon "Next step" at bounding box center [873, 429] width 3 height 10
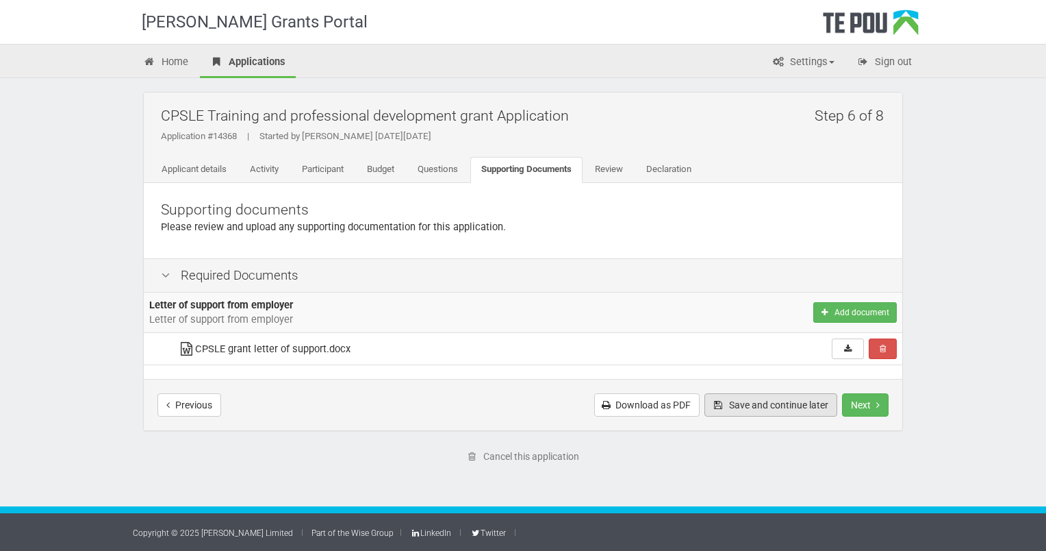
click at [782, 405] on button "Save and continue later" at bounding box center [771, 404] width 133 height 23
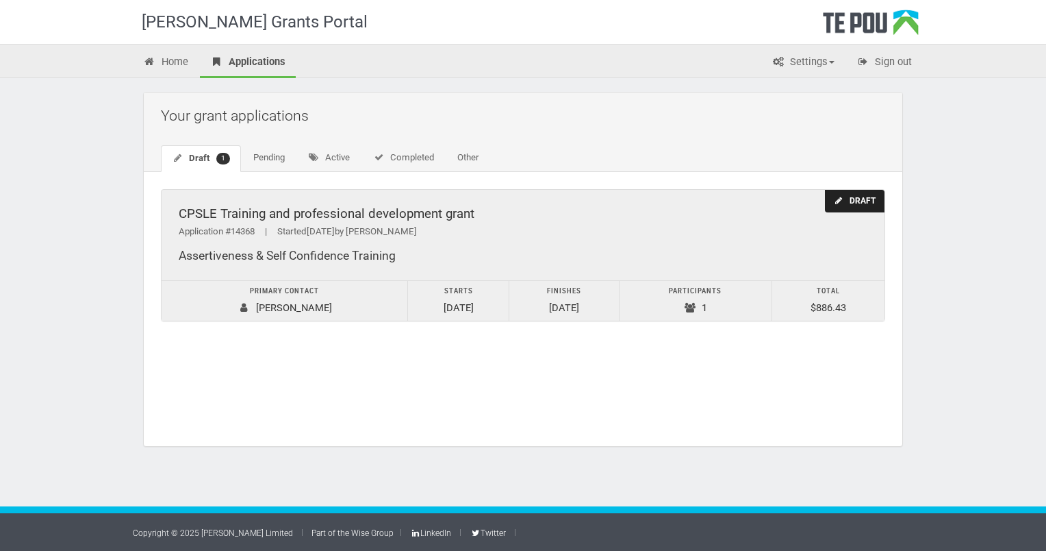
click at [857, 211] on div "CPSLE Training and professional development grant" at bounding box center [523, 214] width 689 height 14
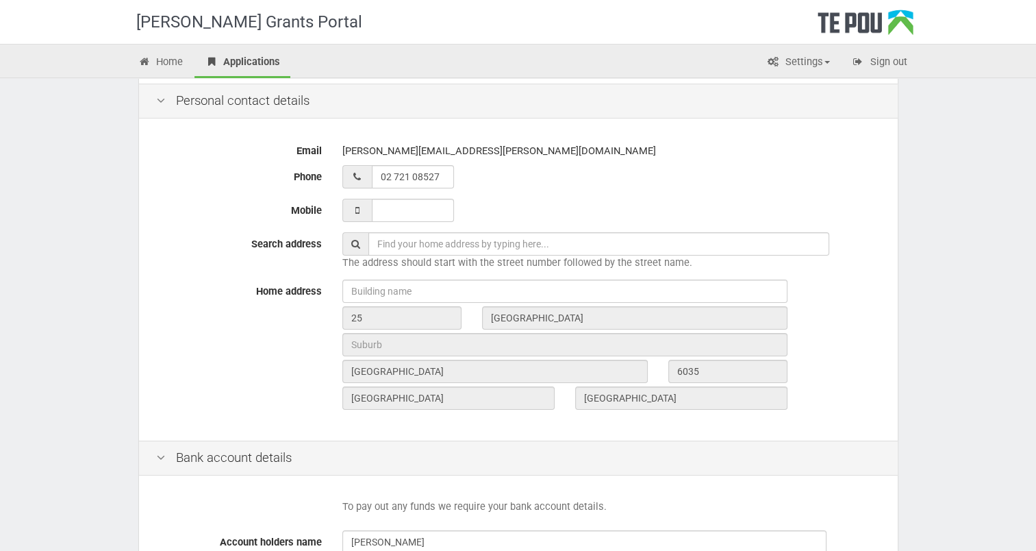
scroll to position [529, 0]
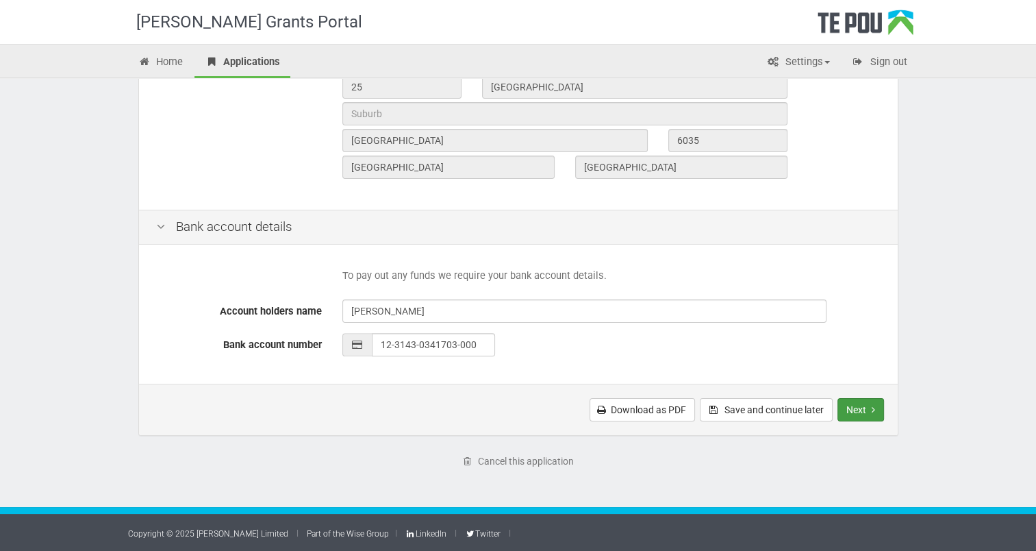
click at [860, 420] on button "Next" at bounding box center [861, 409] width 47 height 23
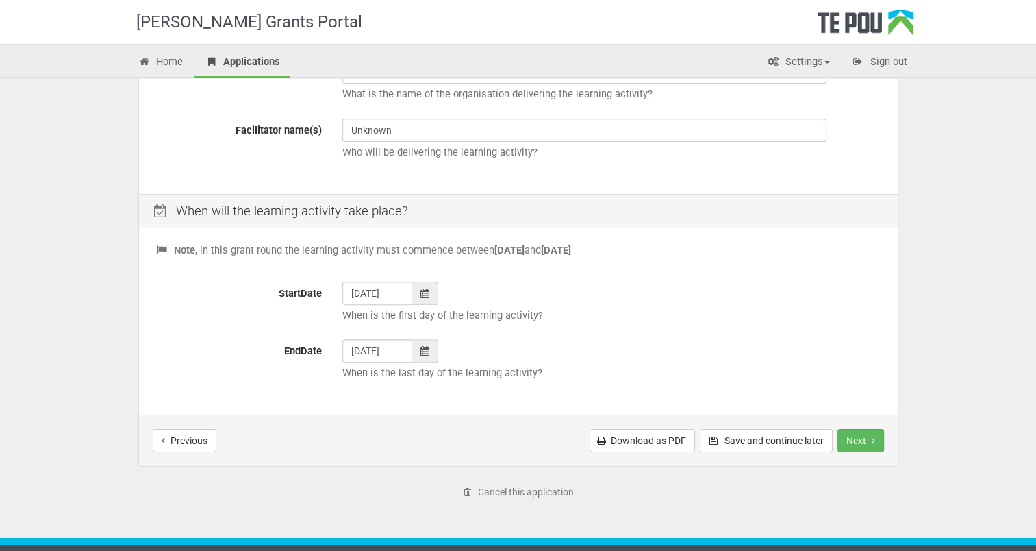
scroll to position [478, 0]
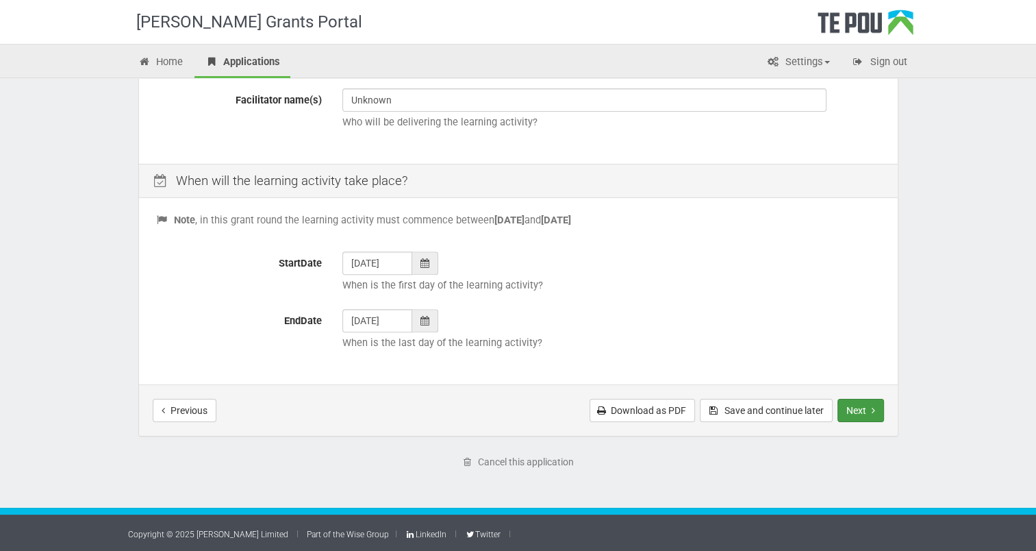
click at [866, 410] on button "Next" at bounding box center [861, 410] width 47 height 23
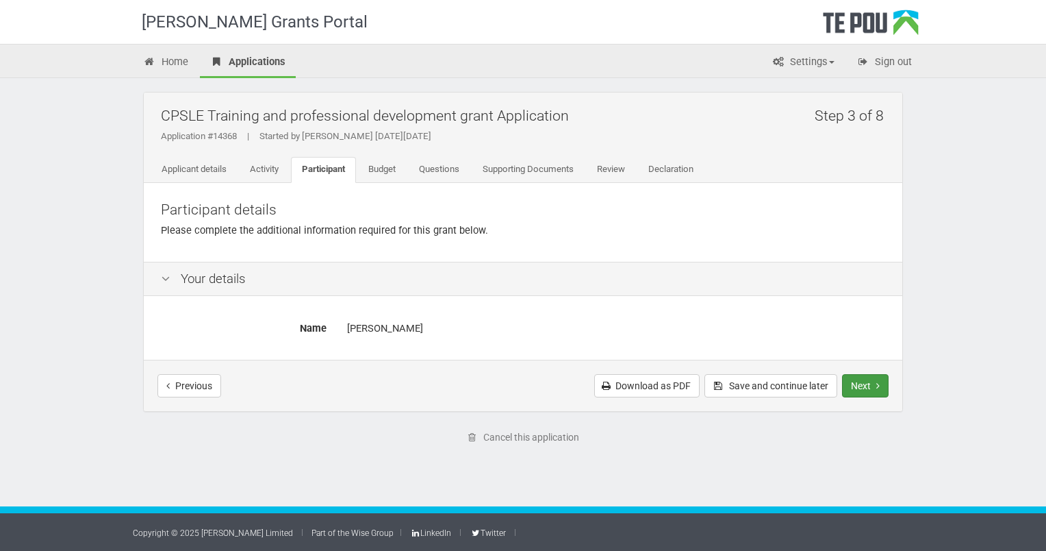
click at [866, 382] on button "Next" at bounding box center [865, 385] width 47 height 23
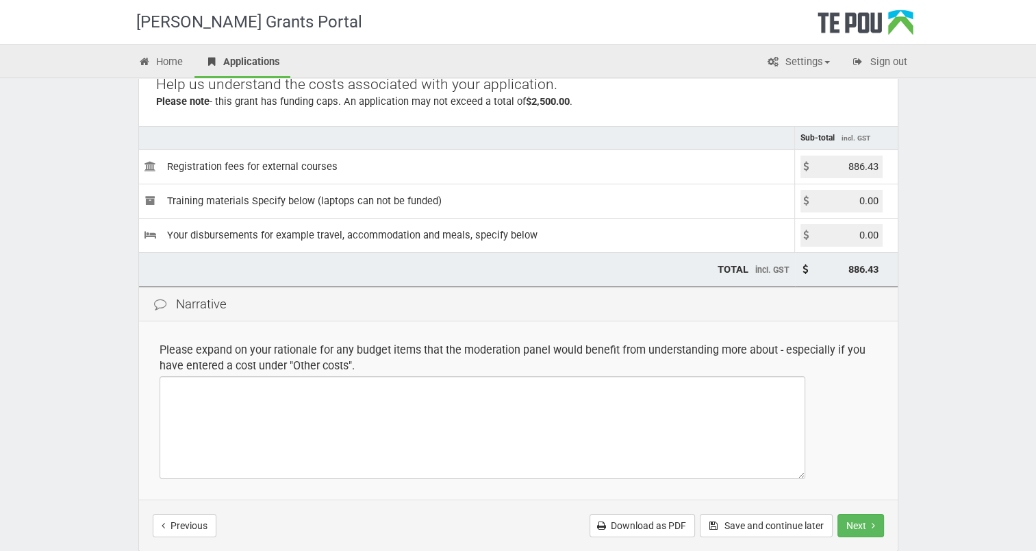
scroll to position [240, 0]
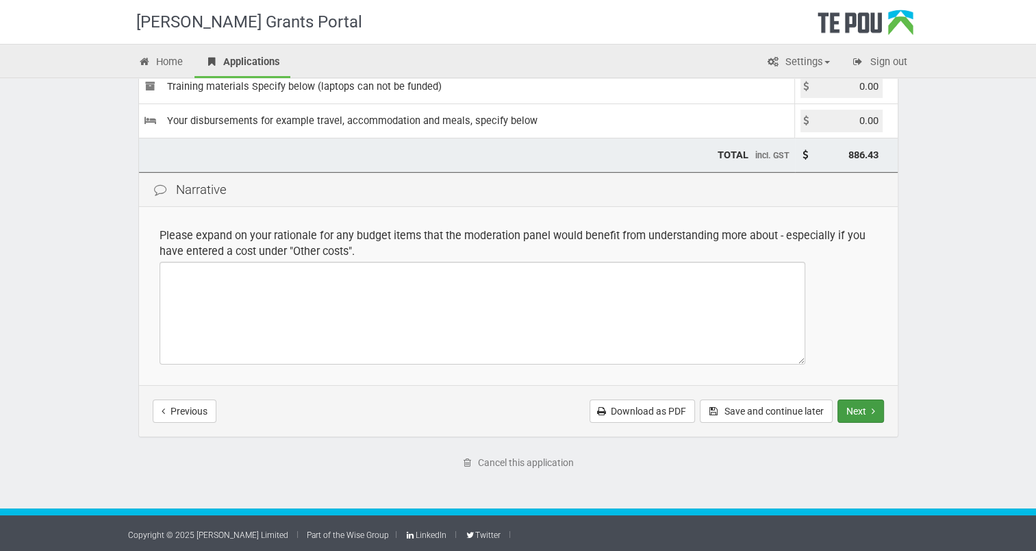
click at [873, 411] on icon "Next step" at bounding box center [873, 411] width 3 height 10
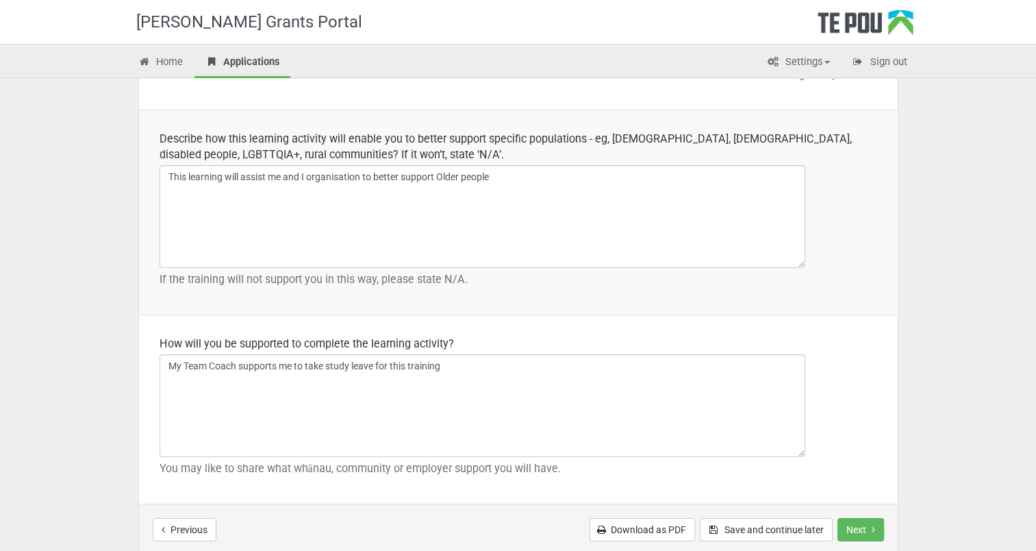
scroll to position [1882, 0]
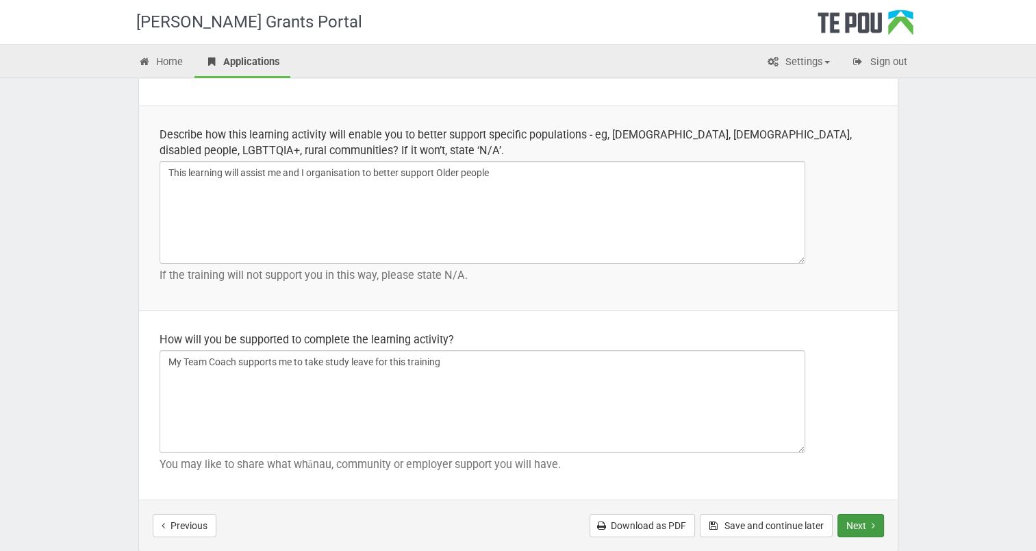
click at [874, 523] on icon "Next step" at bounding box center [873, 526] width 3 height 10
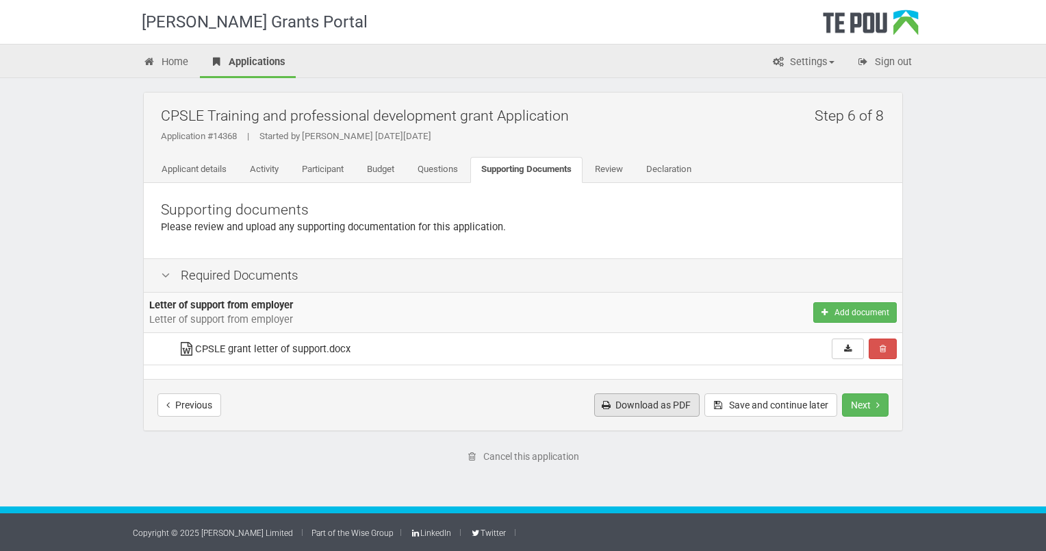
click at [652, 400] on link "Download as PDF" at bounding box center [646, 404] width 105 height 23
click at [878, 404] on icon "Next step" at bounding box center [878, 405] width 3 height 10
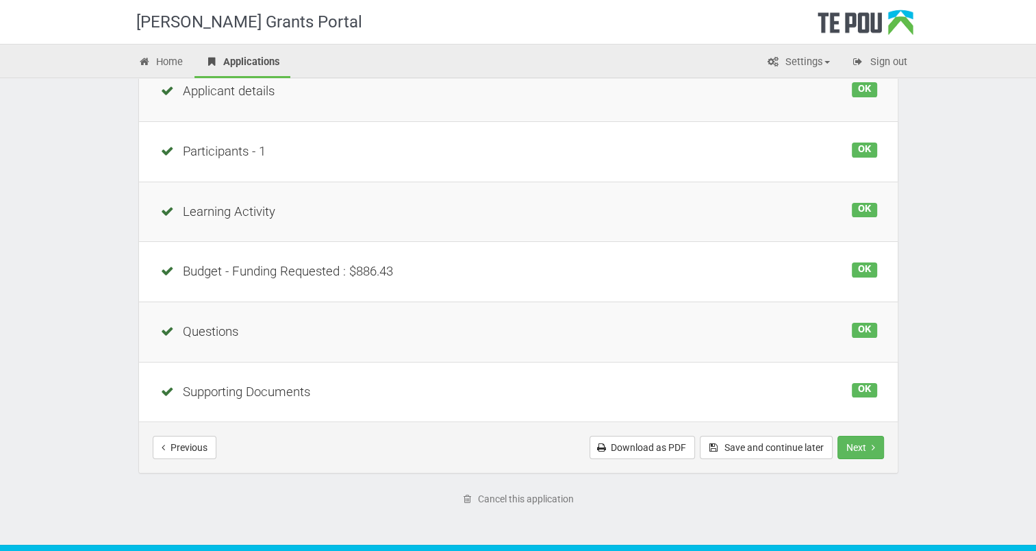
scroll to position [247, 0]
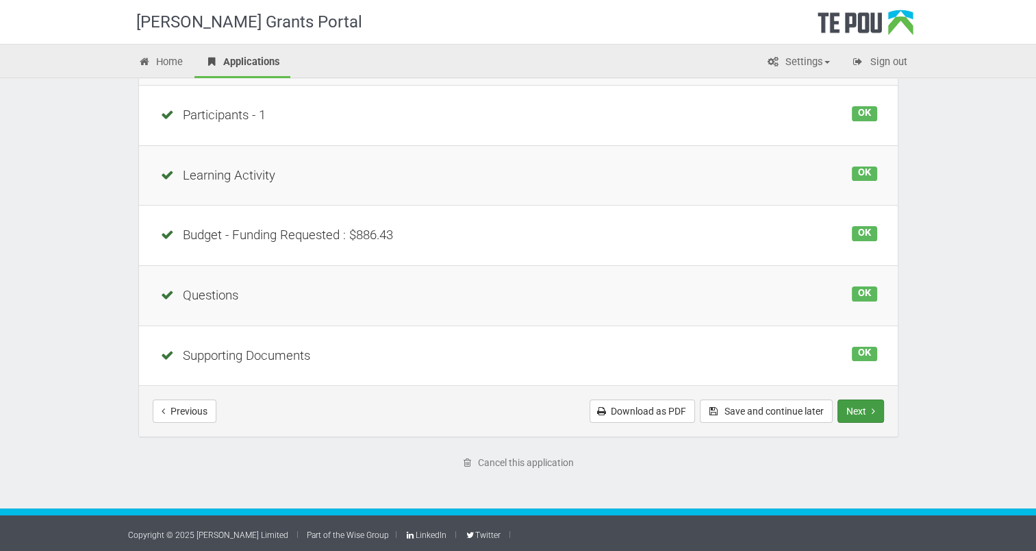
click at [857, 410] on button "Next" at bounding box center [861, 410] width 47 height 23
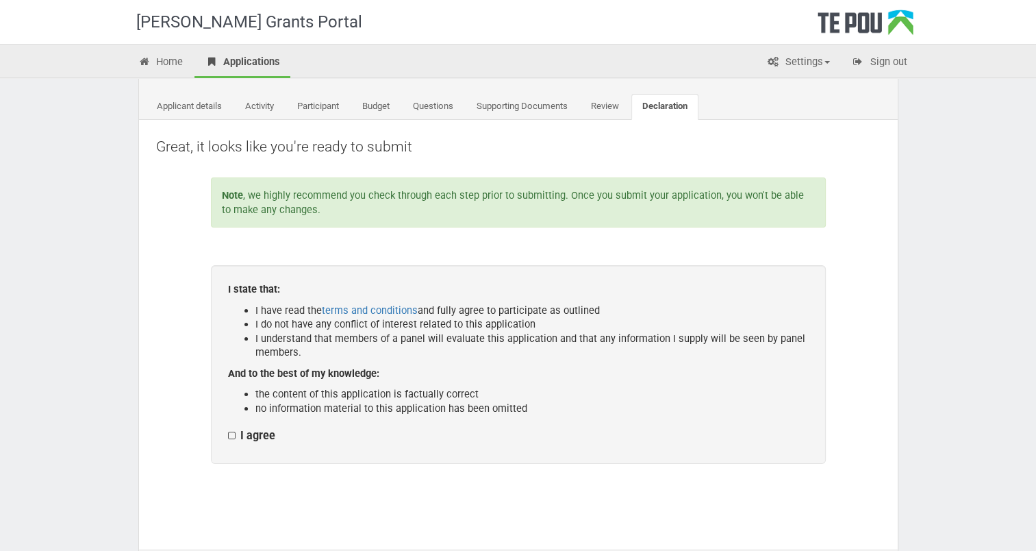
scroll to position [228, 0]
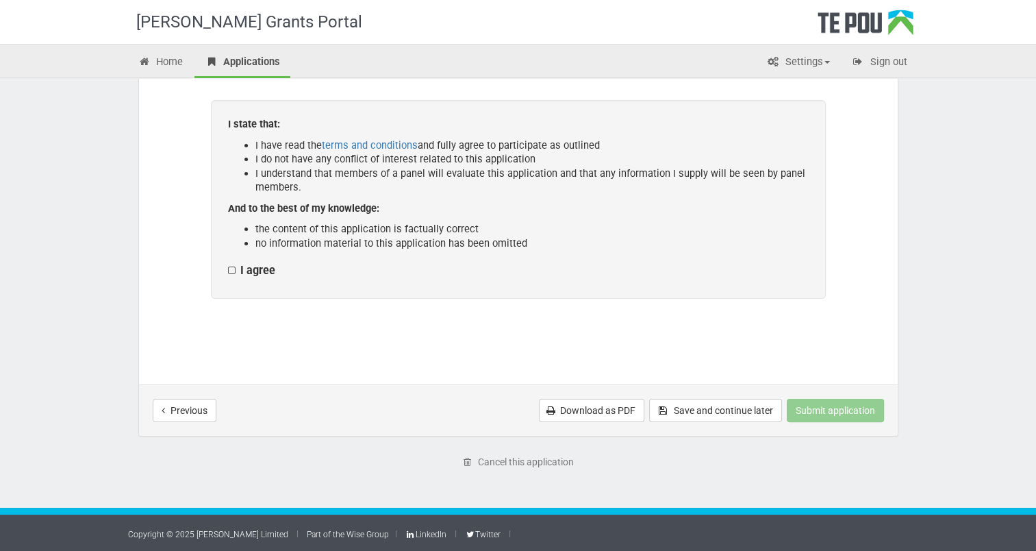
click at [232, 268] on label "I agree" at bounding box center [251, 271] width 47 height 14
click at [228, 264] on input "I agree" at bounding box center [227, 263] width 1 height 1
checkbox input "true"
click at [870, 415] on button "Submit application" at bounding box center [835, 410] width 97 height 23
click at [831, 412] on button "Submit application" at bounding box center [835, 410] width 97 height 23
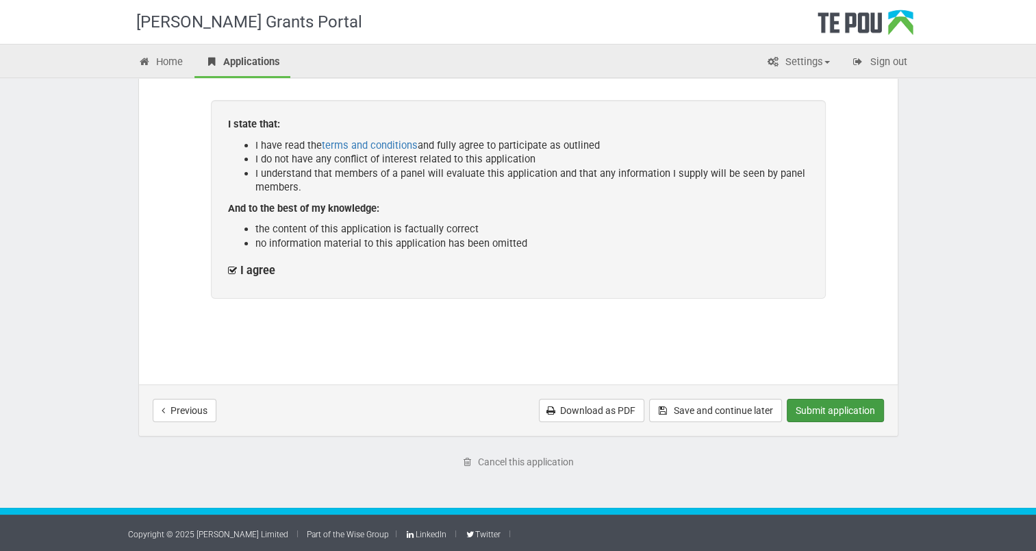
click at [842, 419] on button "Submit application" at bounding box center [835, 410] width 97 height 23
click at [818, 408] on button "Submit application" at bounding box center [835, 410] width 97 height 23
click at [831, 411] on button "Submit application" at bounding box center [835, 410] width 97 height 23
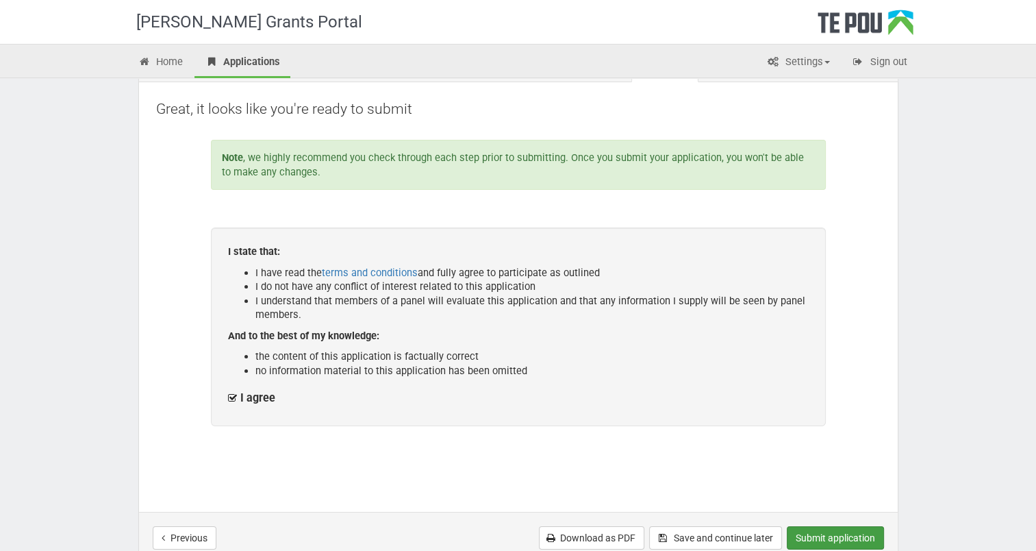
scroll to position [0, 0]
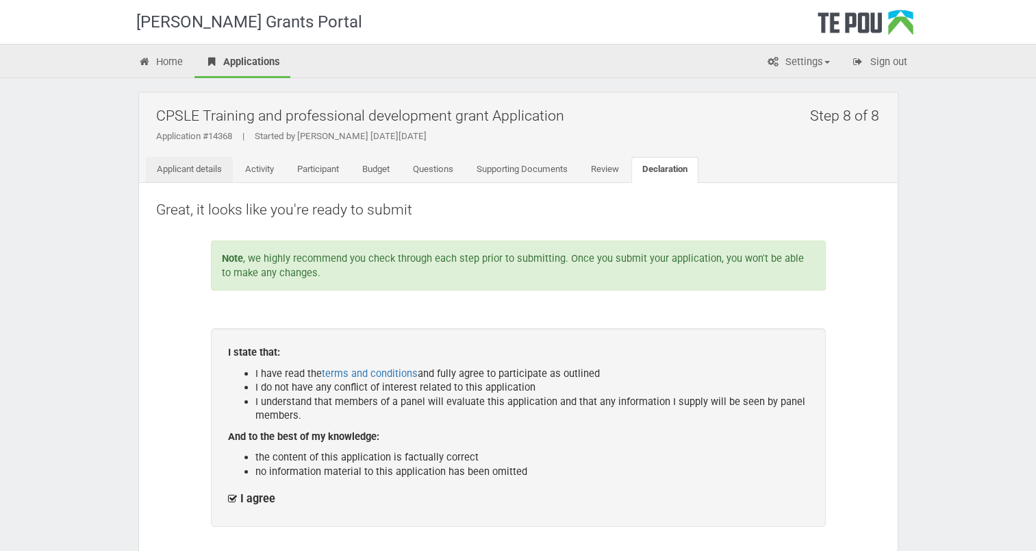
click at [192, 170] on link "Applicant details" at bounding box center [189, 170] width 87 height 26
click at [683, 169] on link "Declaration" at bounding box center [664, 170] width 67 height 26
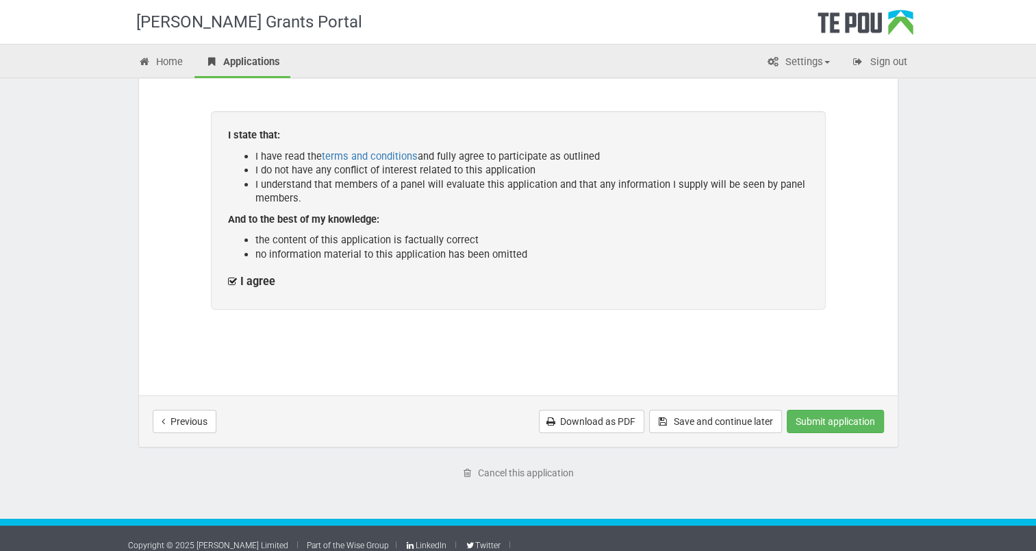
scroll to position [228, 0]
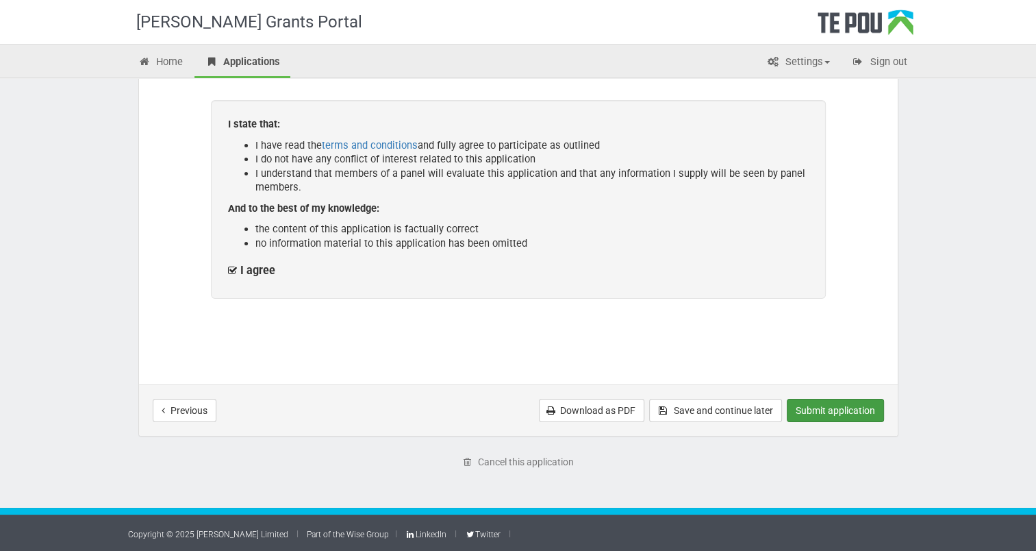
click at [841, 410] on button "Submit application" at bounding box center [835, 410] width 97 height 23
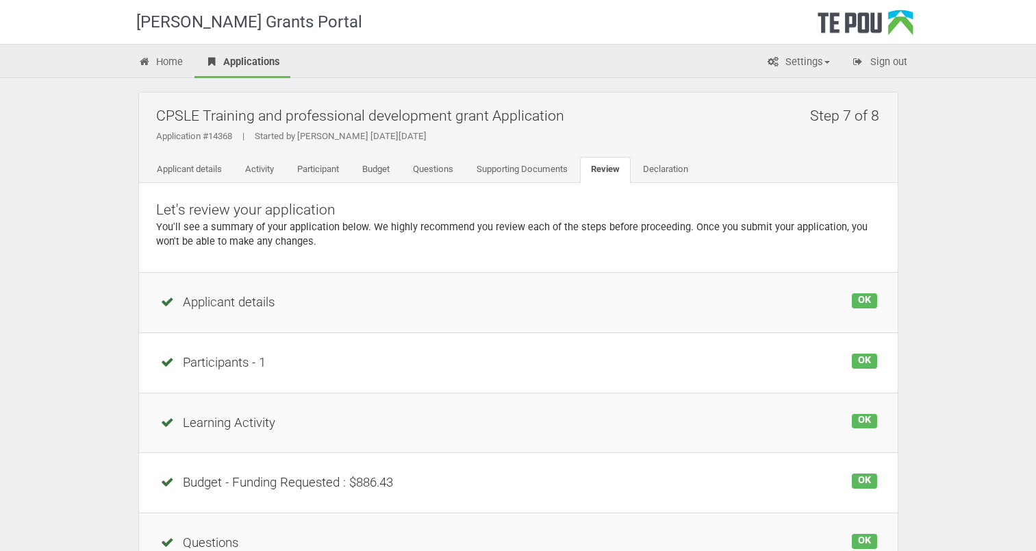
scroll to position [247, 0]
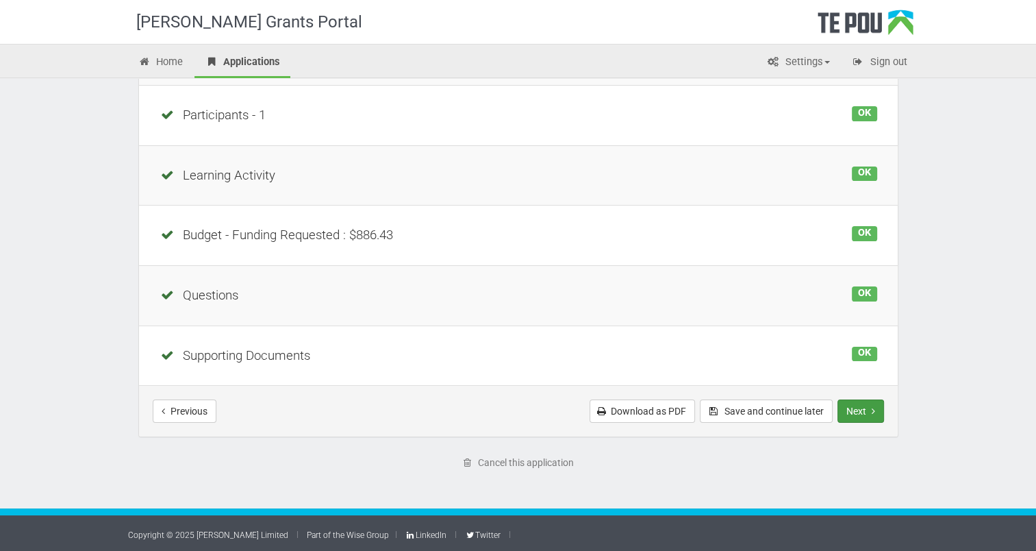
click at [873, 409] on icon "Next step" at bounding box center [873, 411] width 3 height 10
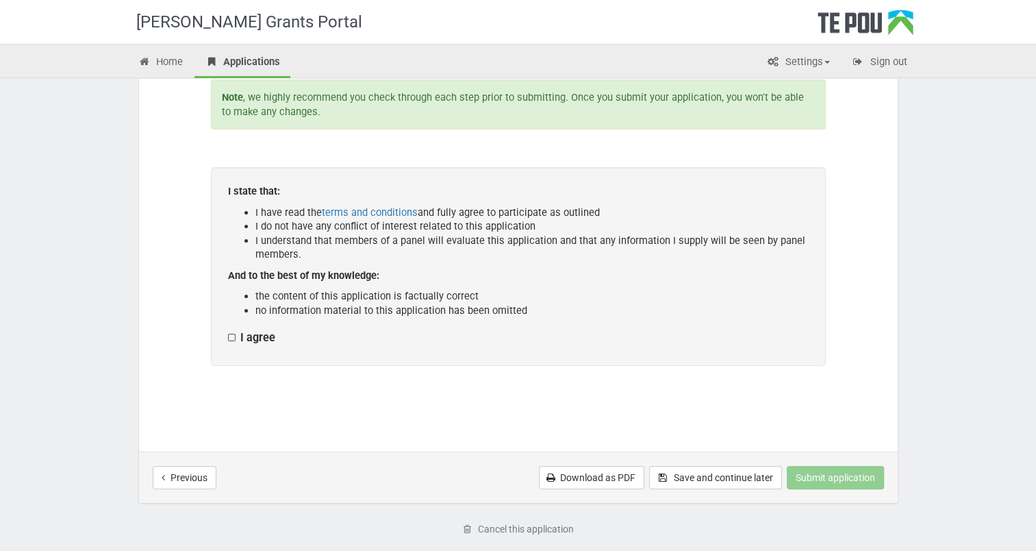
scroll to position [162, 0]
click at [229, 336] on label "I agree" at bounding box center [251, 337] width 47 height 14
click at [228, 330] on input "I agree" at bounding box center [227, 329] width 1 height 1
checkbox input "true"
click at [833, 486] on button "Submit application" at bounding box center [835, 476] width 97 height 23
